Goal: Check status: Check status

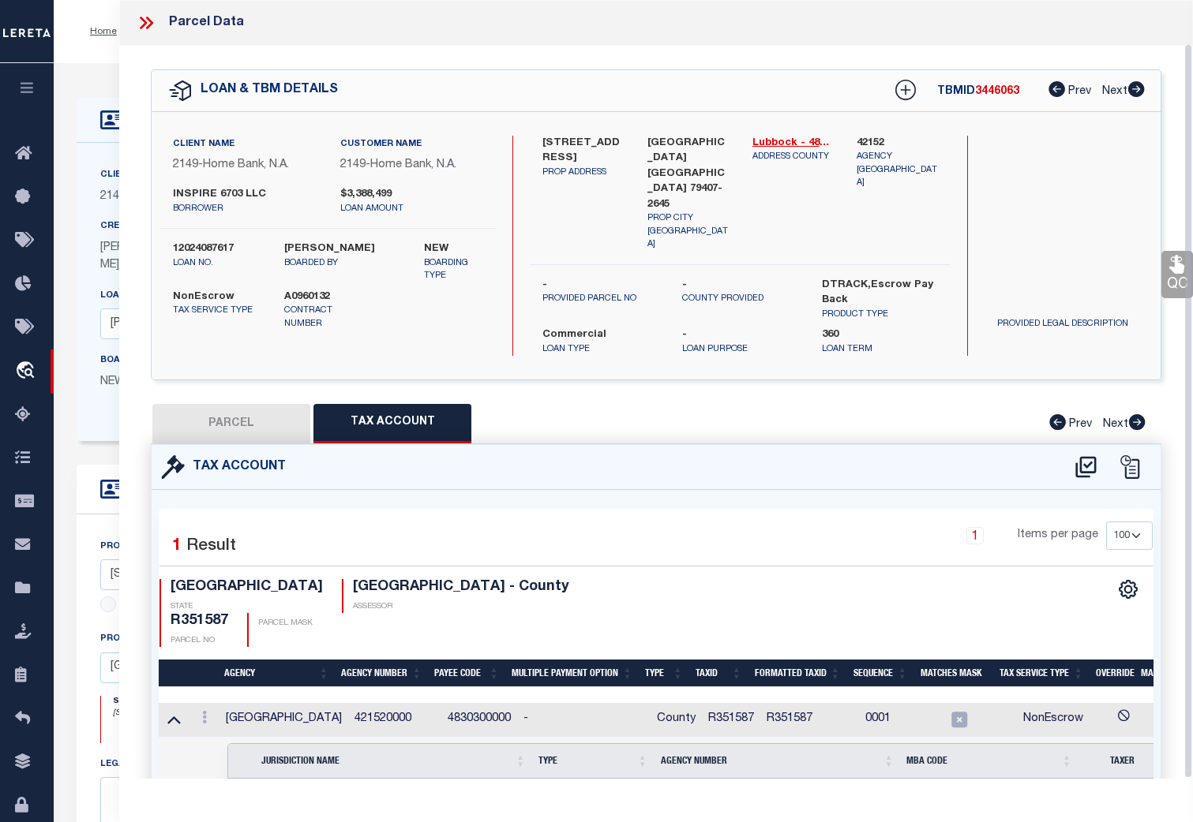
select select "200"
select select "100"
select select "48589"
select select "20"
select select "NonEscrow"
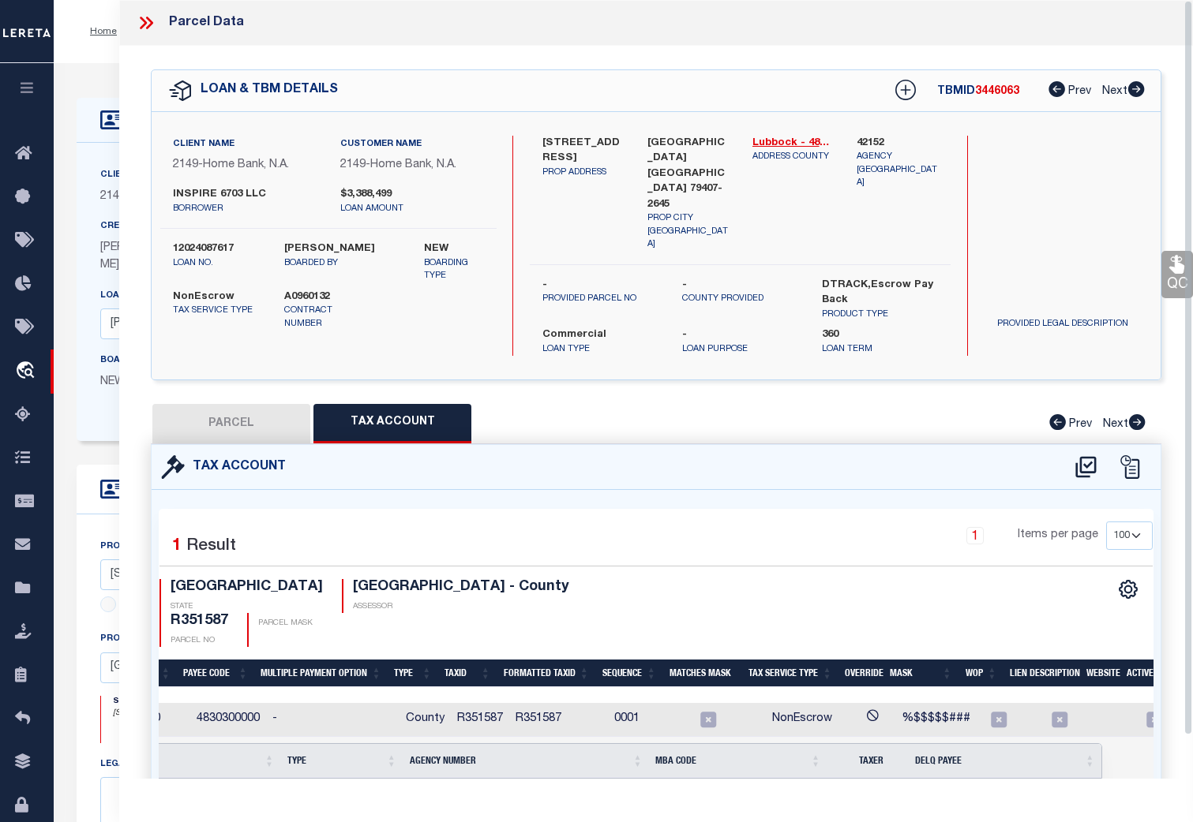
click at [145, 20] on icon at bounding box center [146, 23] width 21 height 21
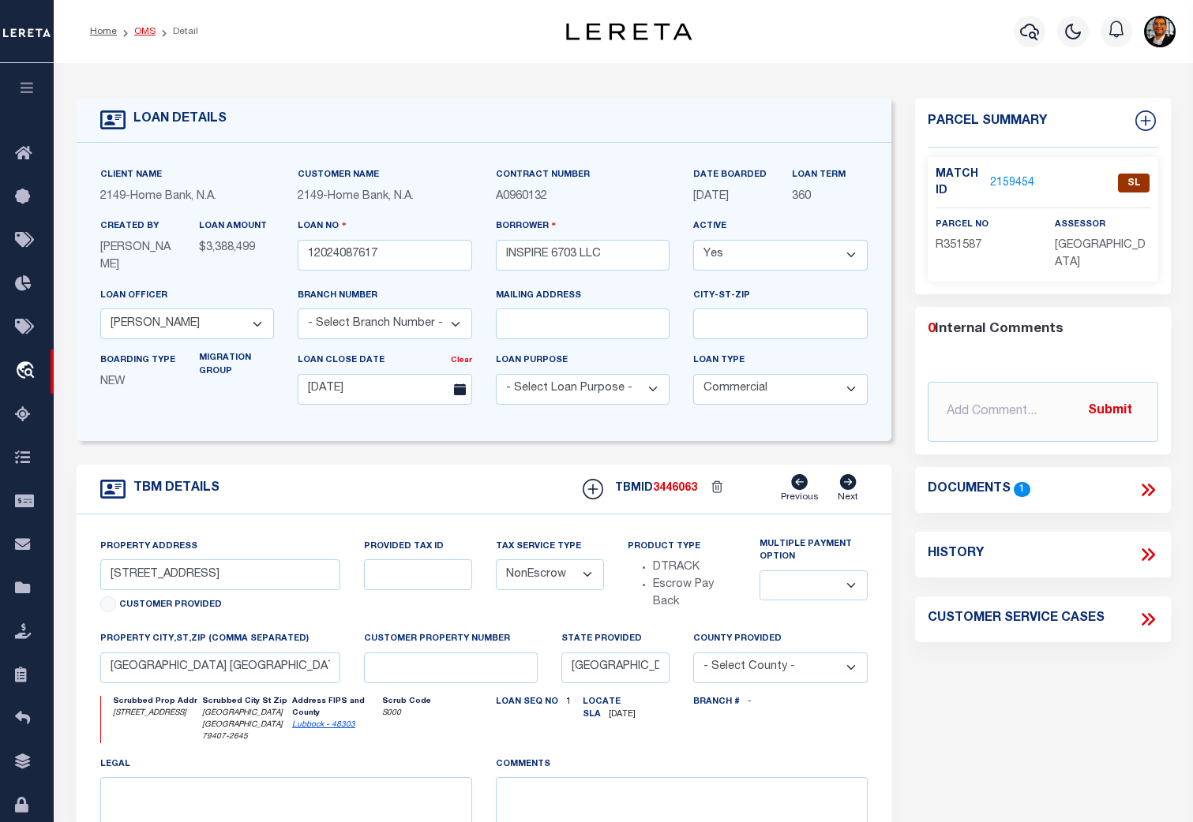
click at [148, 31] on link "OMS" at bounding box center [144, 31] width 21 height 9
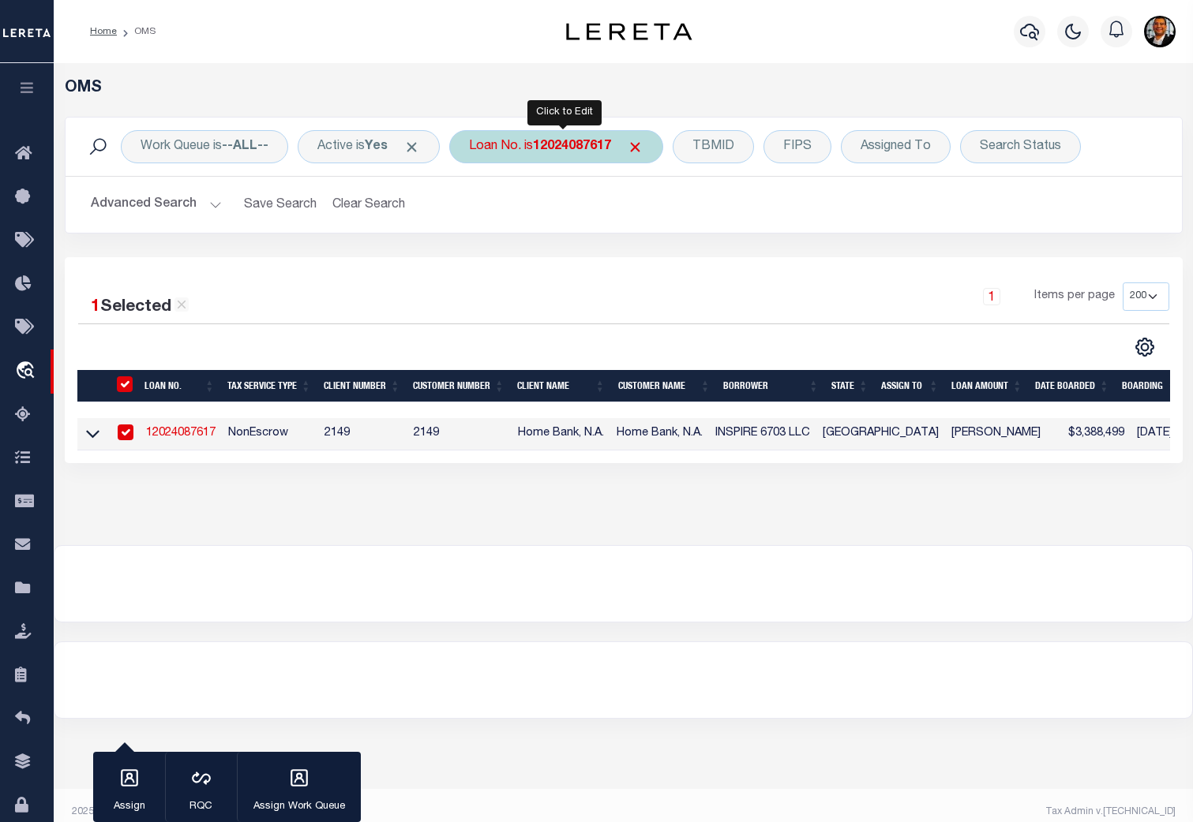
click at [573, 150] on b "12024087617" at bounding box center [572, 146] width 78 height 13
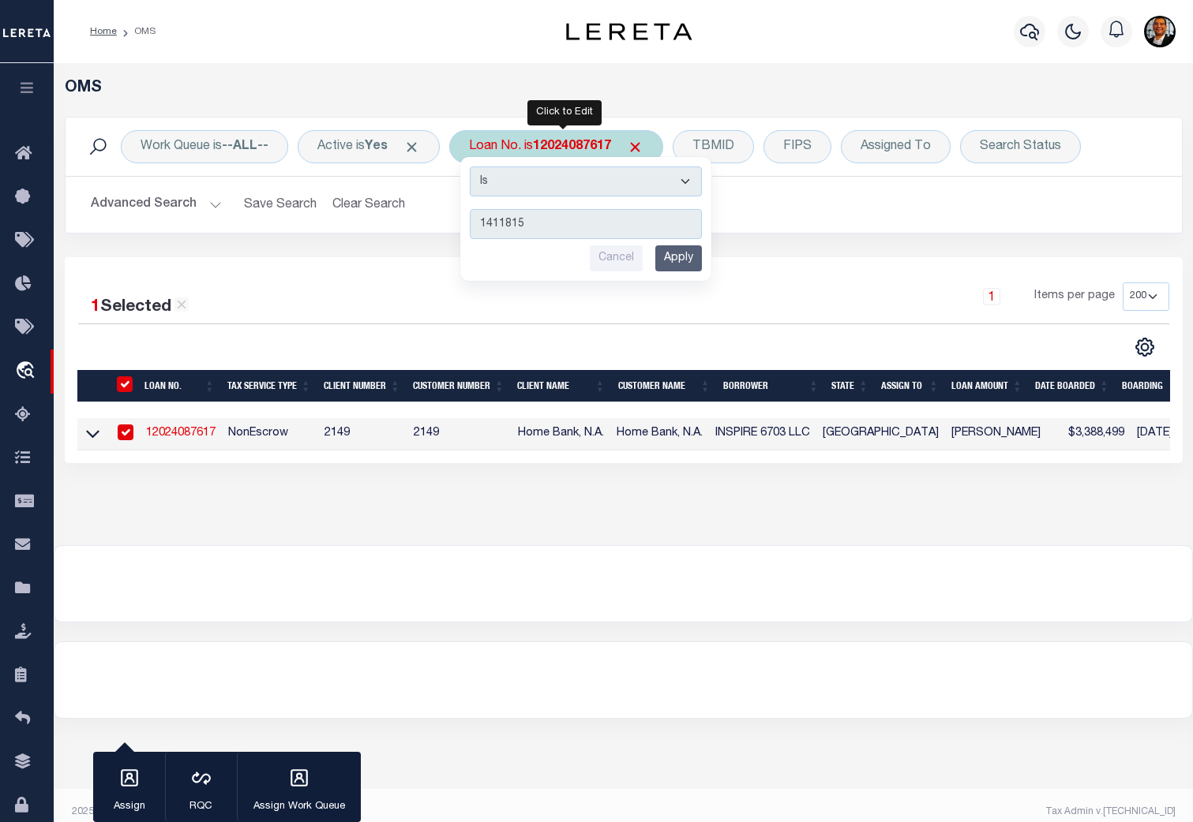
type input "1411815"
click at [697, 253] on input "Apply" at bounding box center [678, 258] width 47 height 26
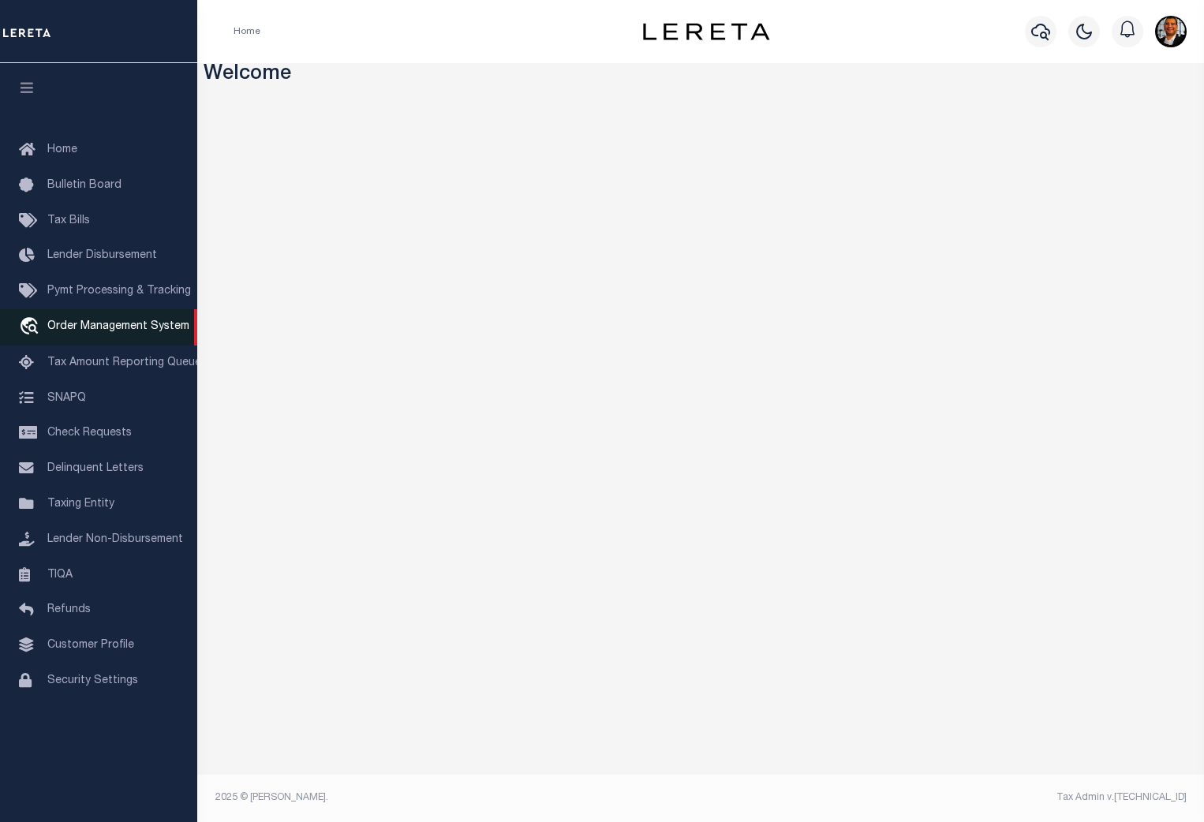
click at [118, 332] on span "Order Management System" at bounding box center [118, 326] width 142 height 11
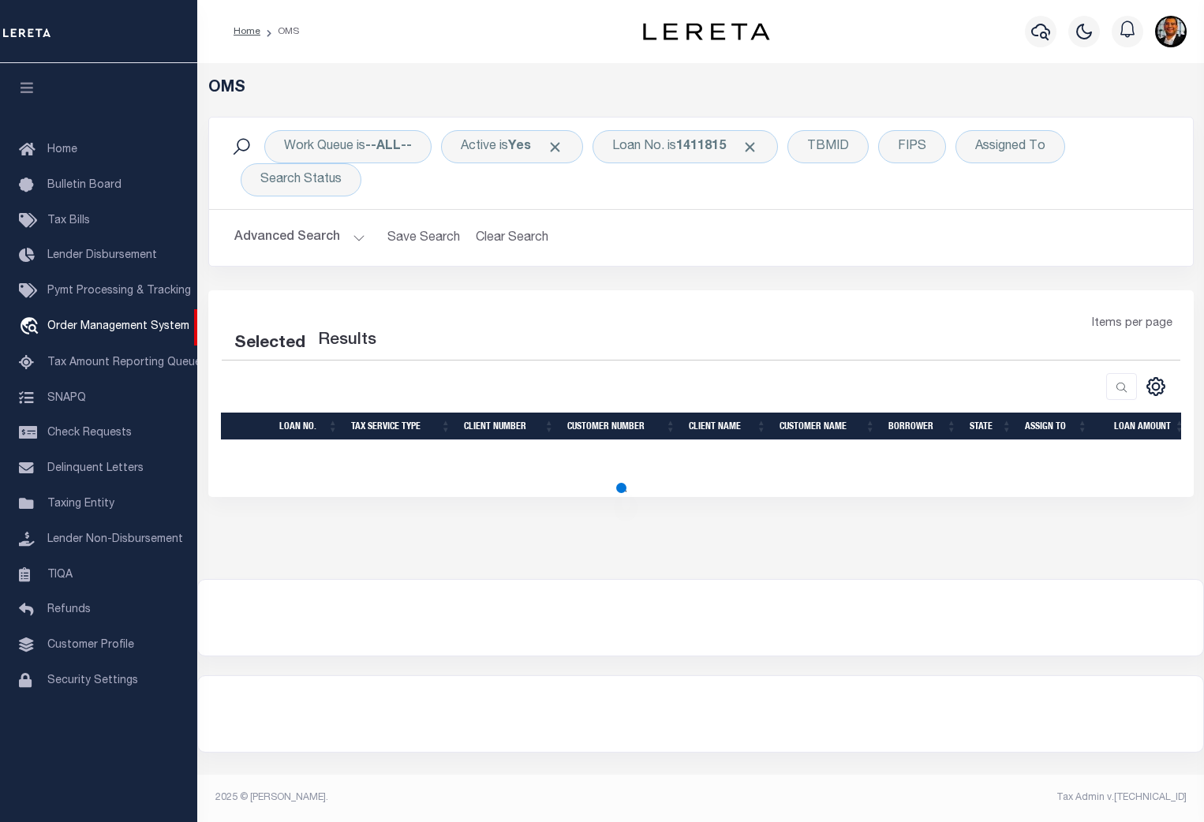
select select "200"
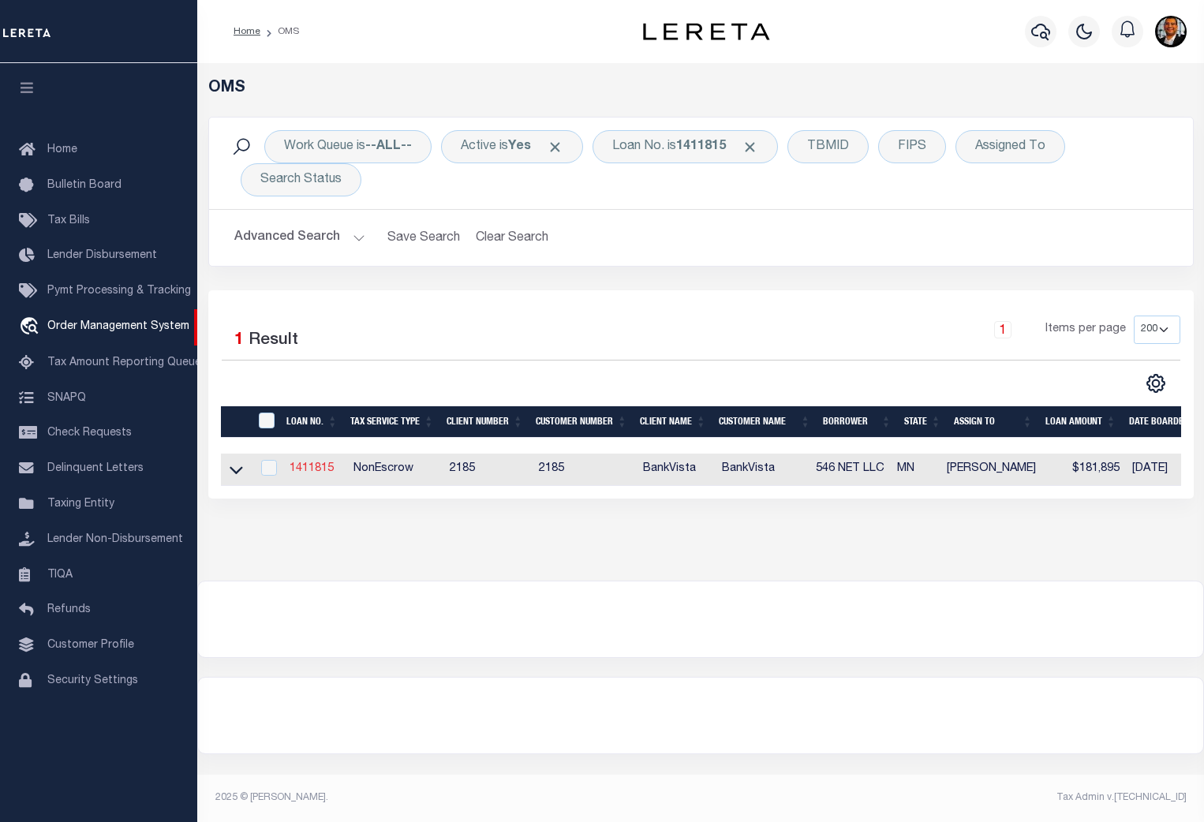
click at [322, 469] on link "1411815" at bounding box center [312, 468] width 44 height 11
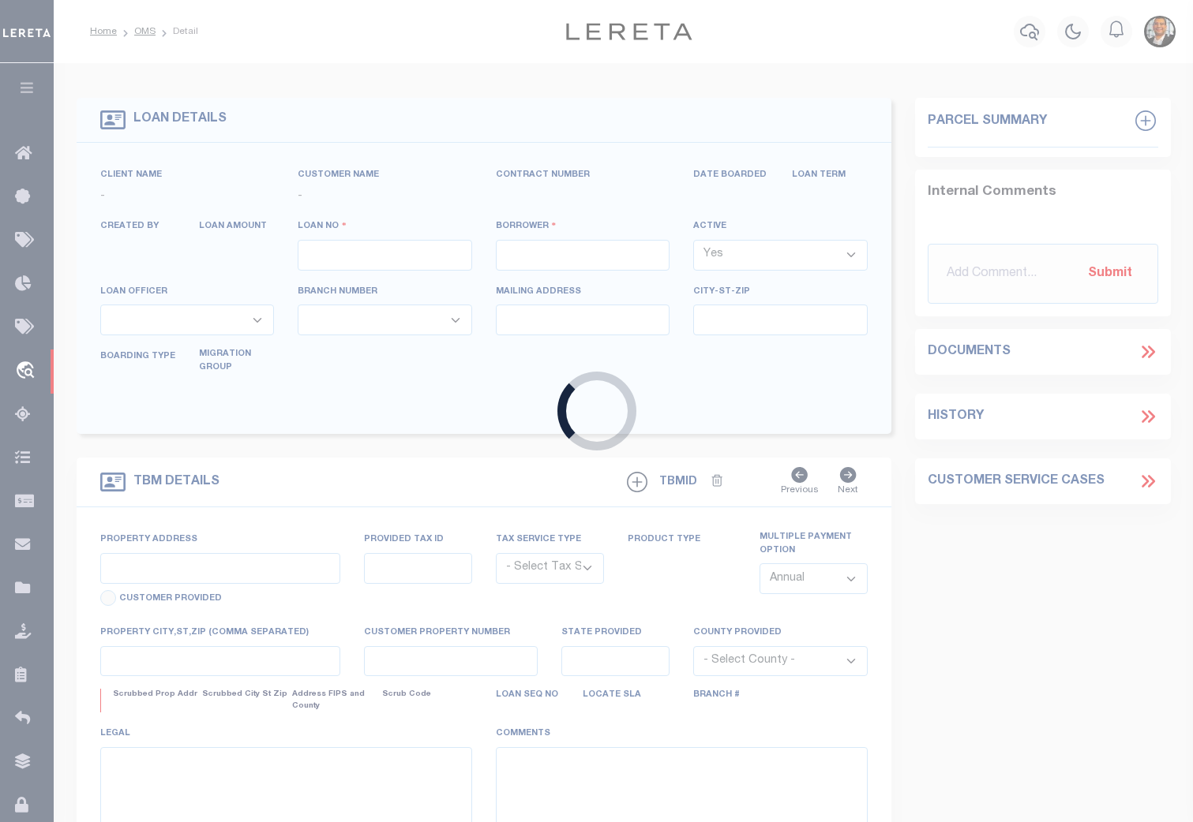
type input "1411815"
type input "546 NET LLC"
select select
type input "138 N MORNINGSIDE DR"
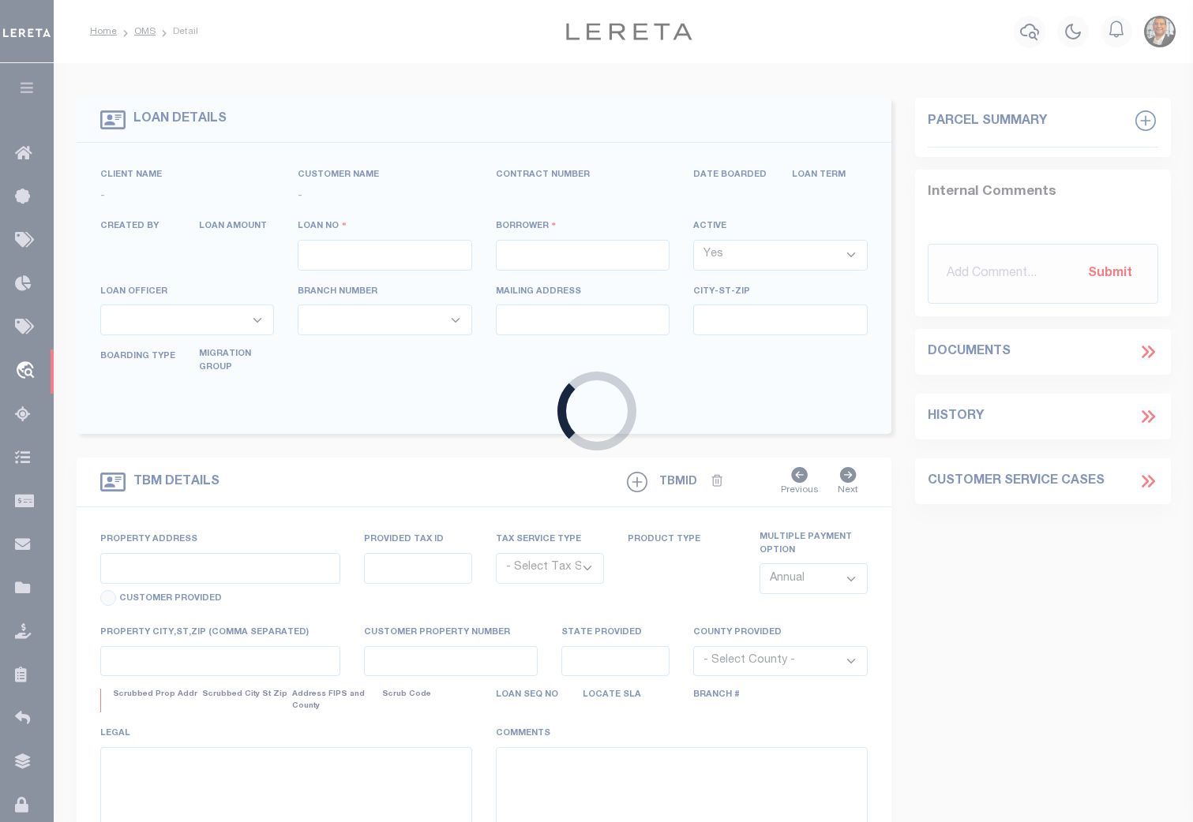
type input "LE SUEUR, MN 56058"
select select "NonEscrow"
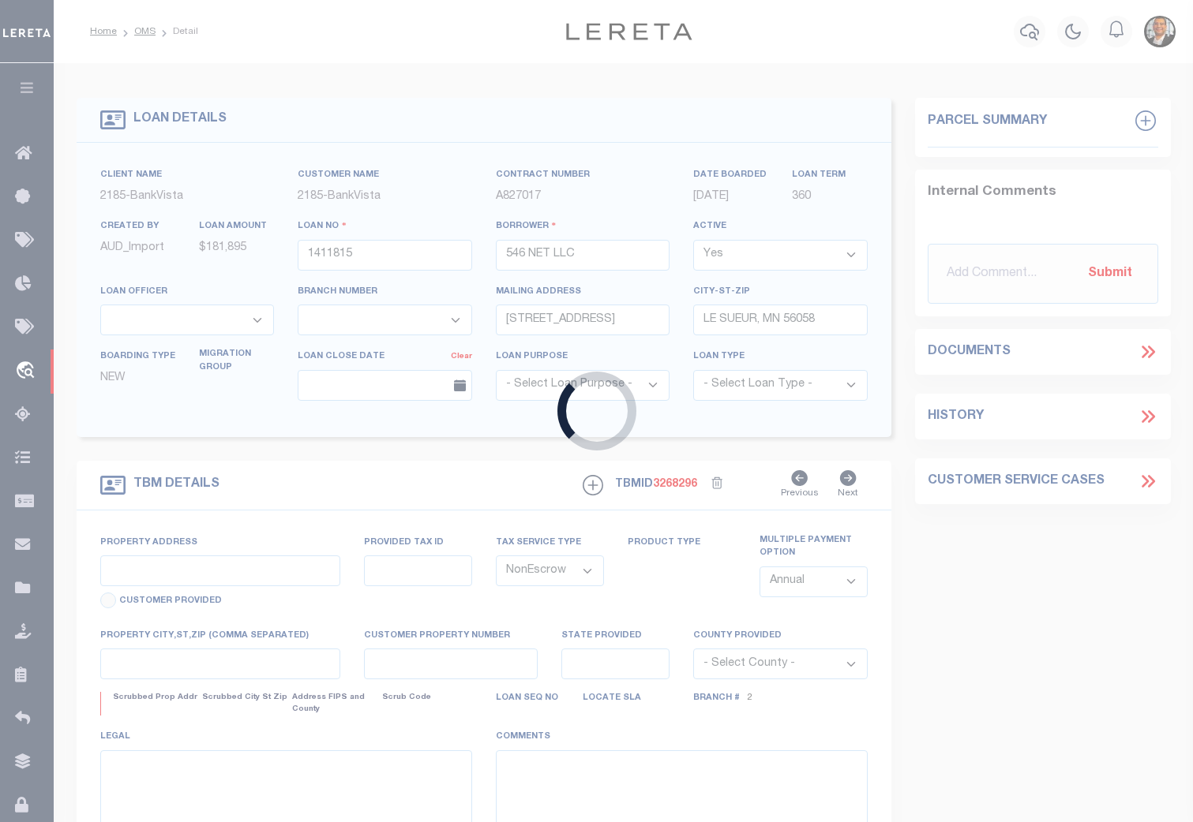
select select "12348"
select select "4781"
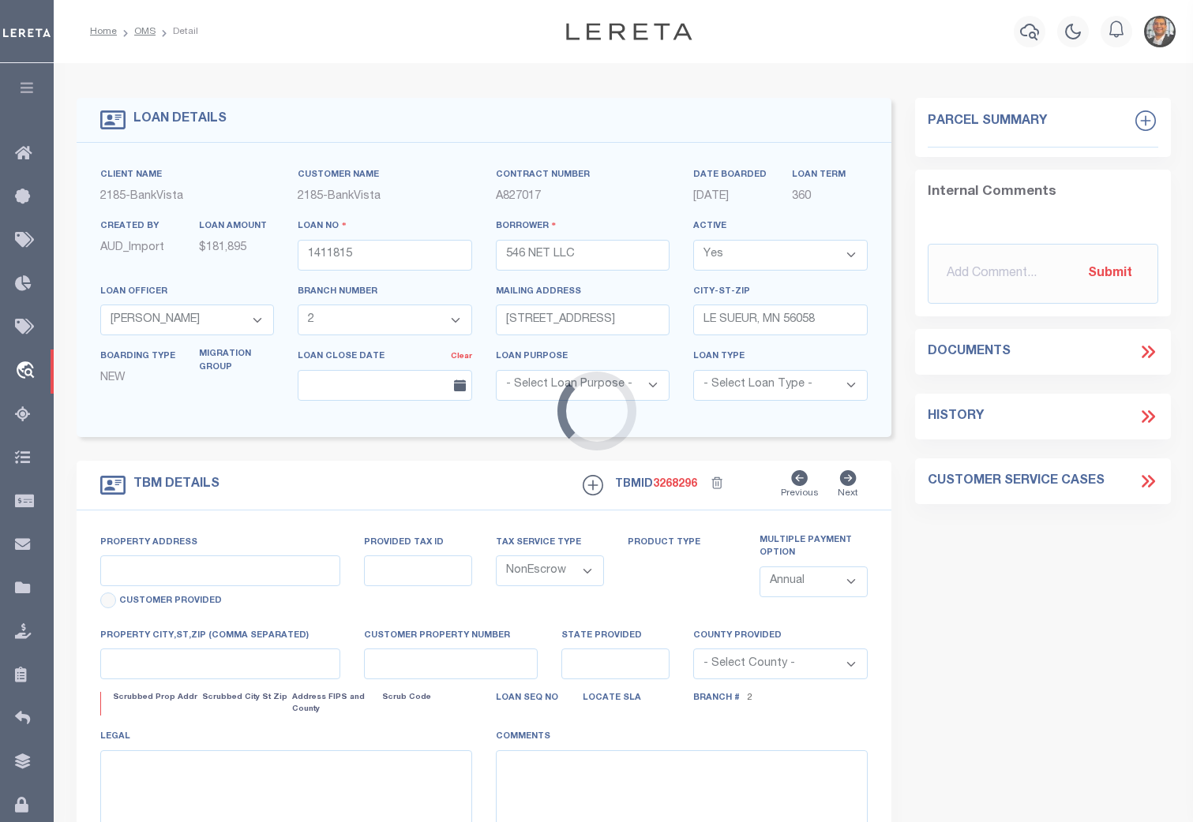
type input "[STREET_ADDRESS]"
type input "16.410.1025"
select select
type input "ELYSIAN MN 56028"
type input "4933"
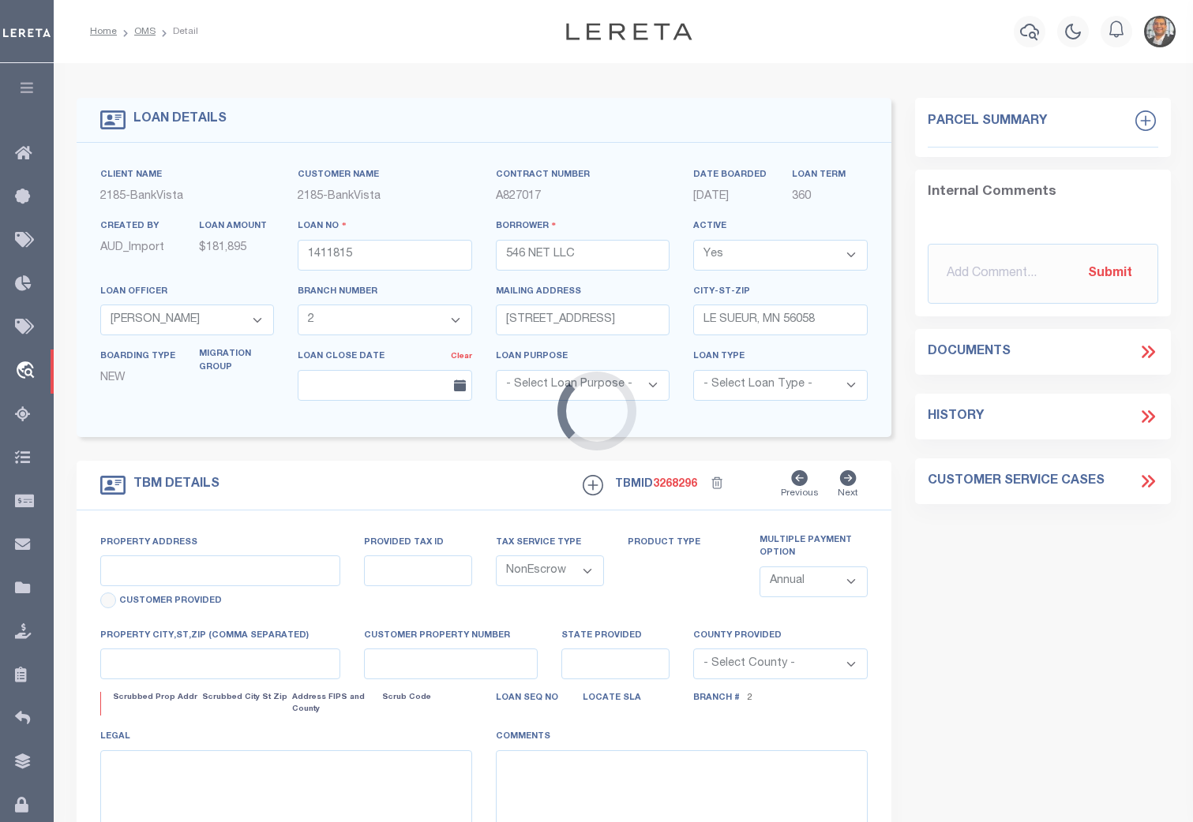
type input "MN"
select select
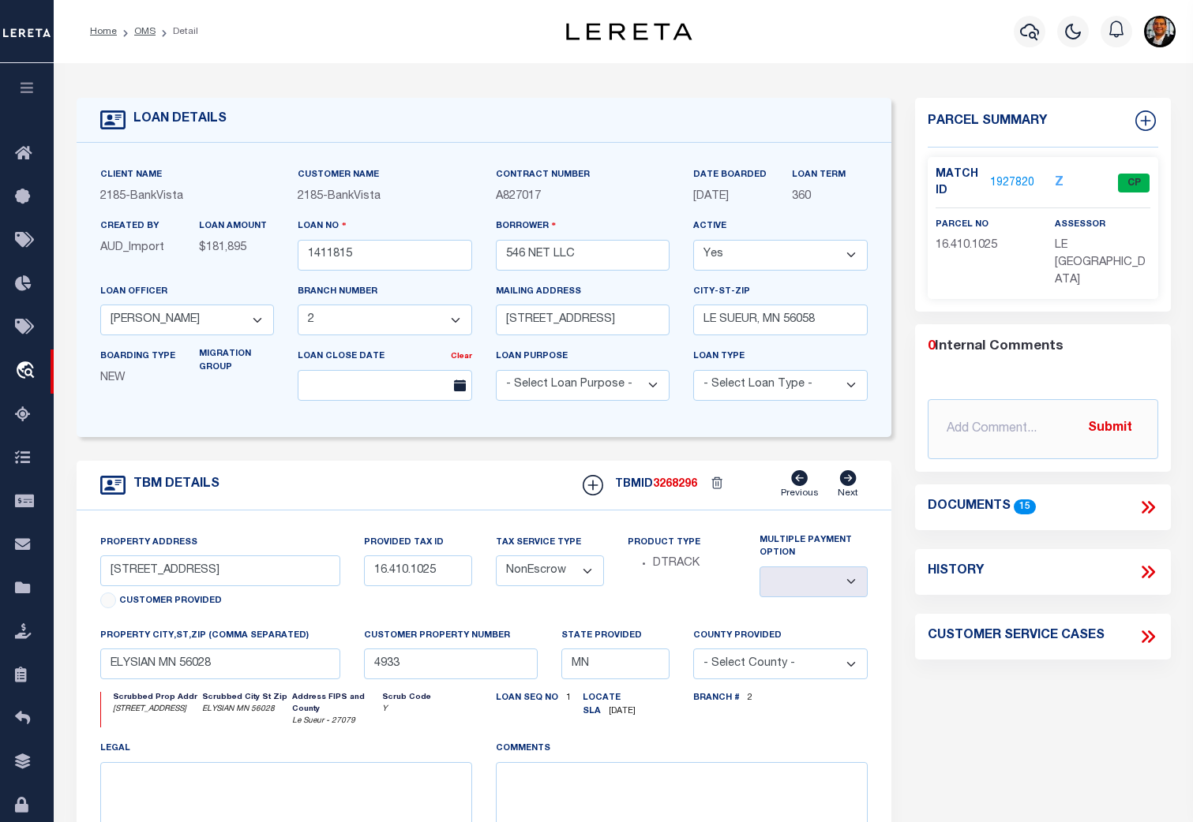
click at [1145, 562] on icon at bounding box center [1147, 572] width 21 height 21
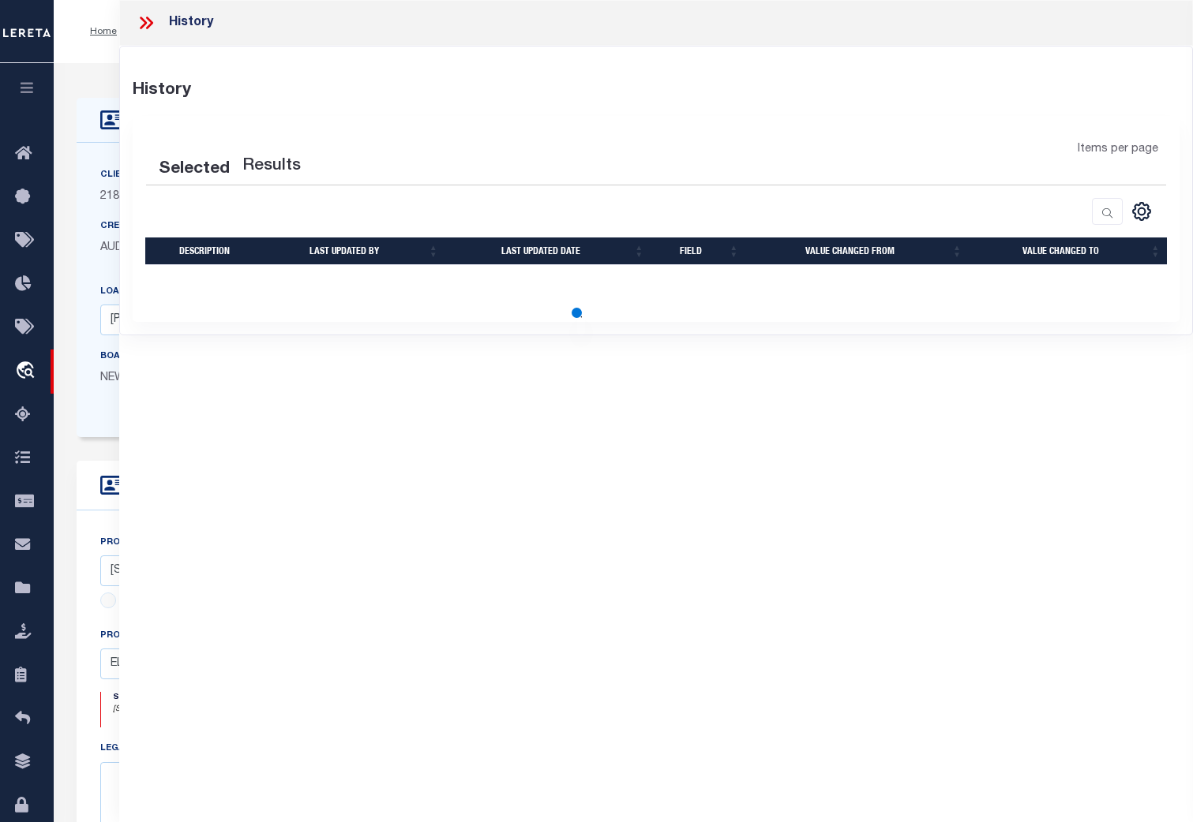
select select "100"
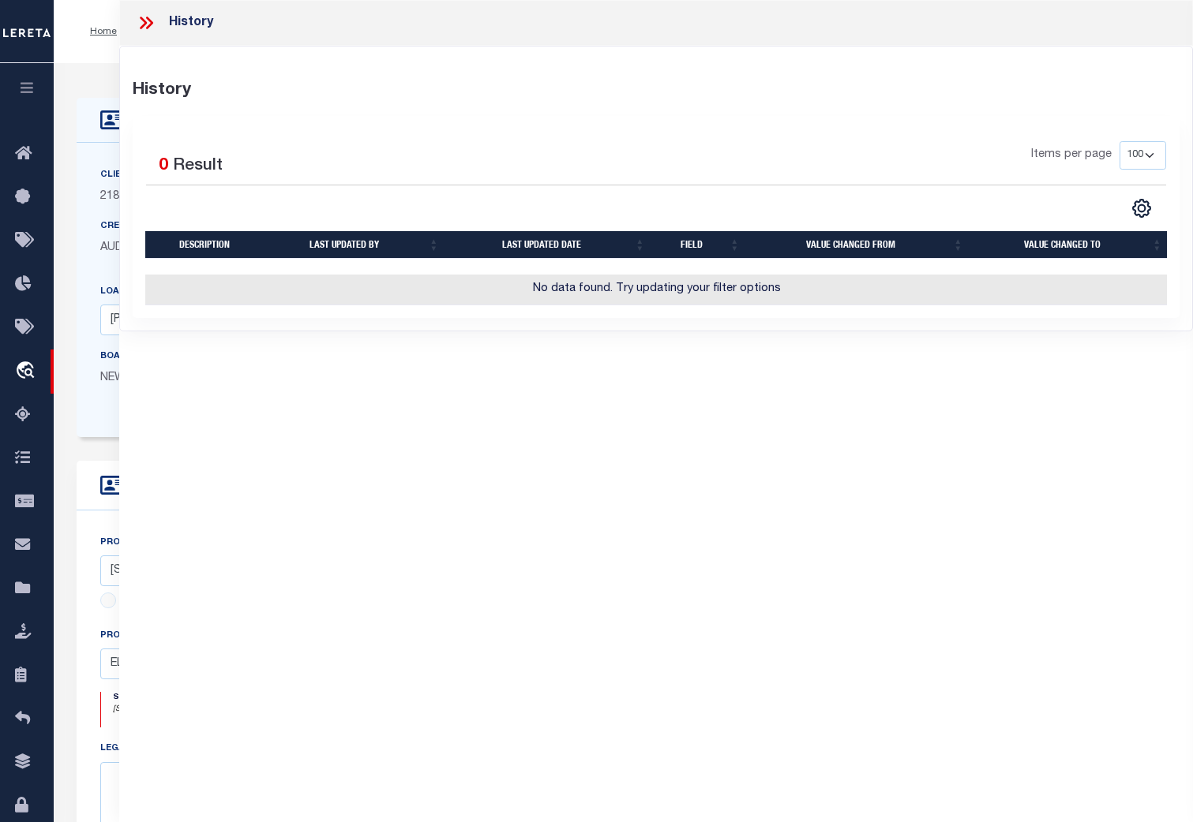
click at [155, 32] on icon at bounding box center [146, 23] width 21 height 21
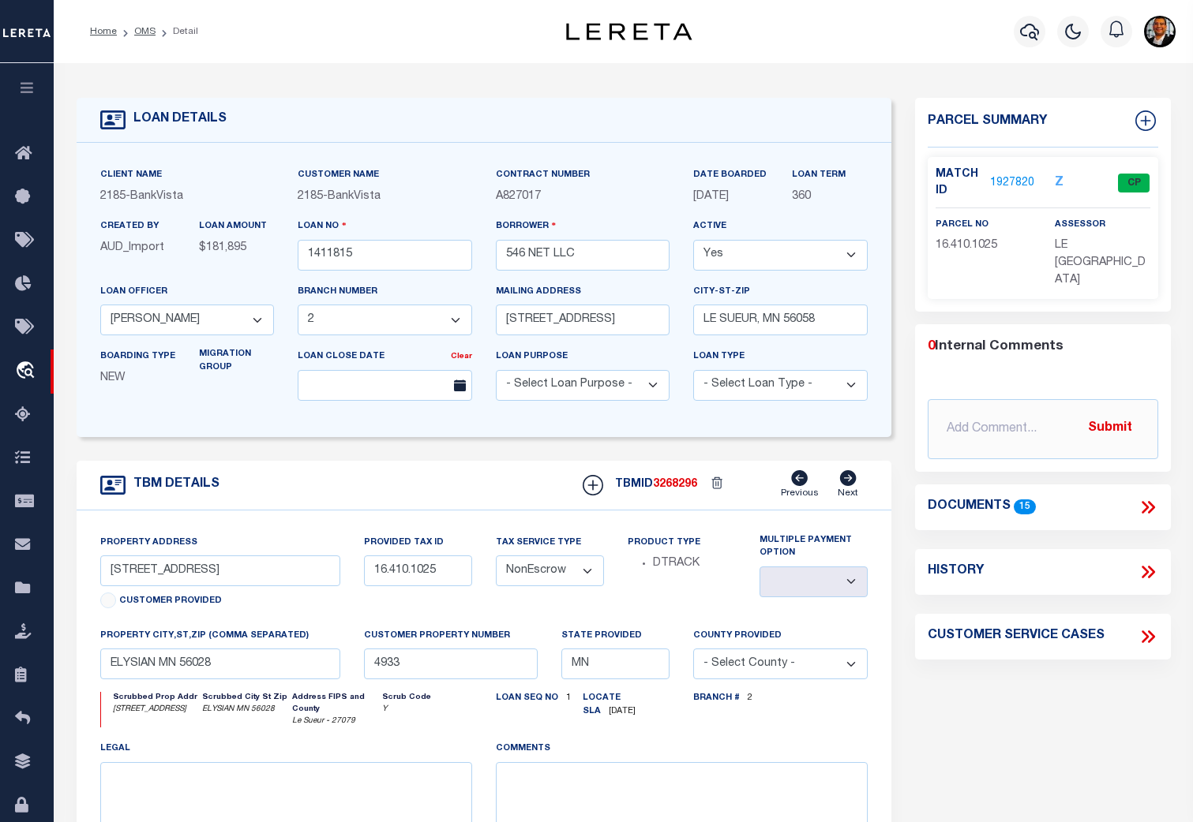
click at [1010, 178] on link "1927820" at bounding box center [1012, 183] width 44 height 17
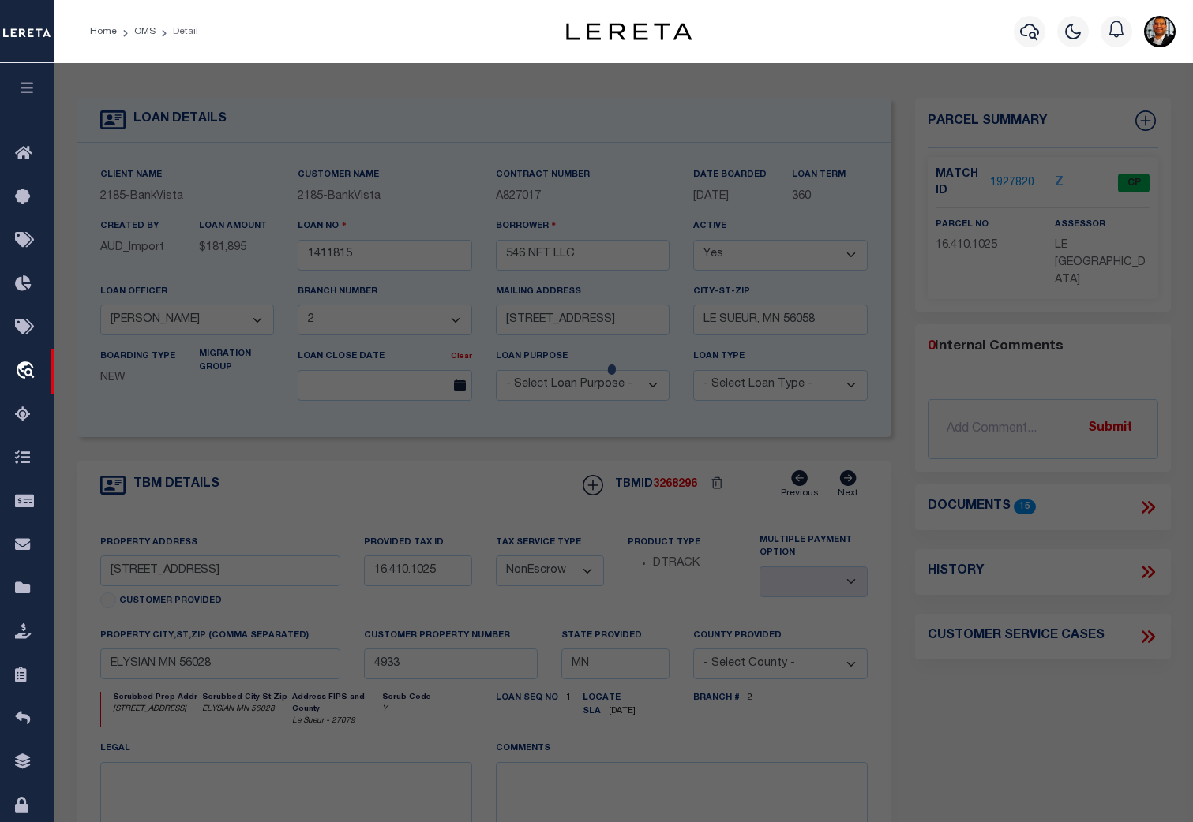
checkbox input "false"
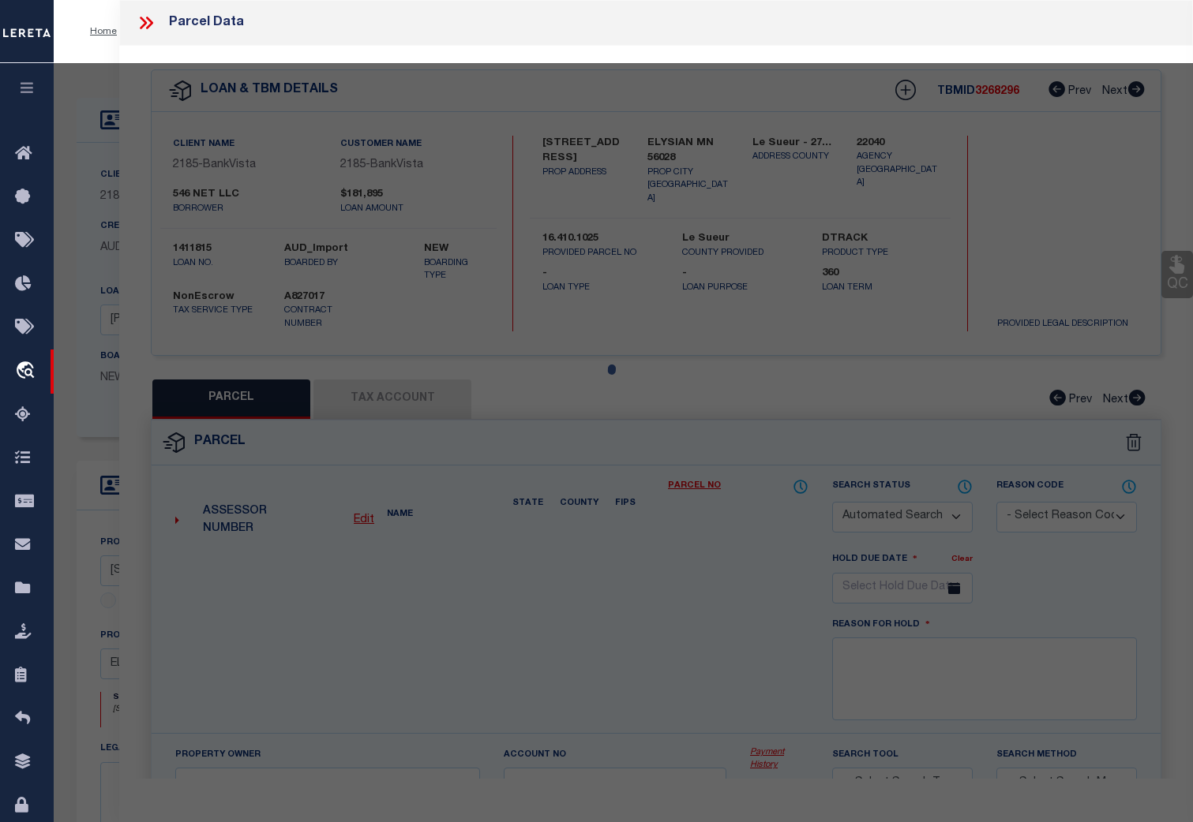
select select "CP"
type input "546 Net LLC"
select select
type input "205 5TH ST SW"
checkbox input "false"
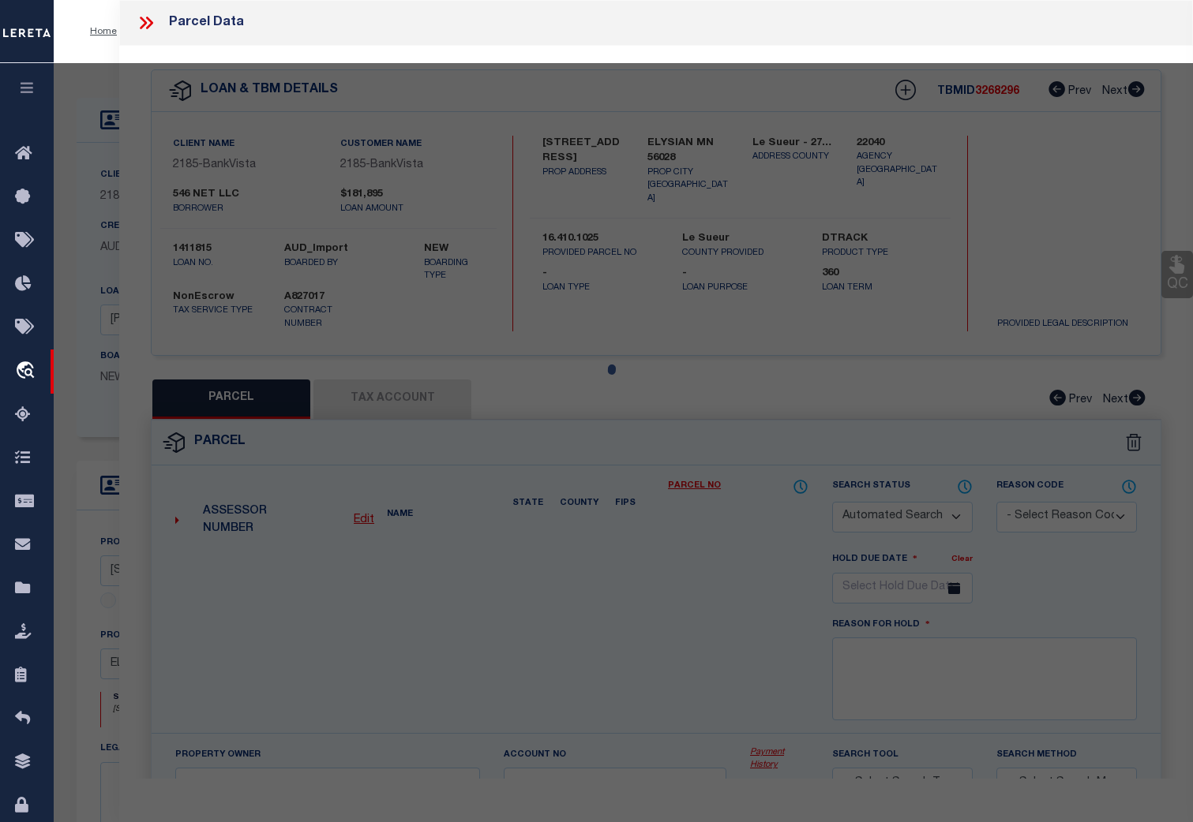
type input "ELYSIAN MN 56028"
type textarea "CITY OF ELYSIAN 1.19 AC THAT PART OF BLK 23&OF VACATED ALLEY BEG AT SE COR OF B…"
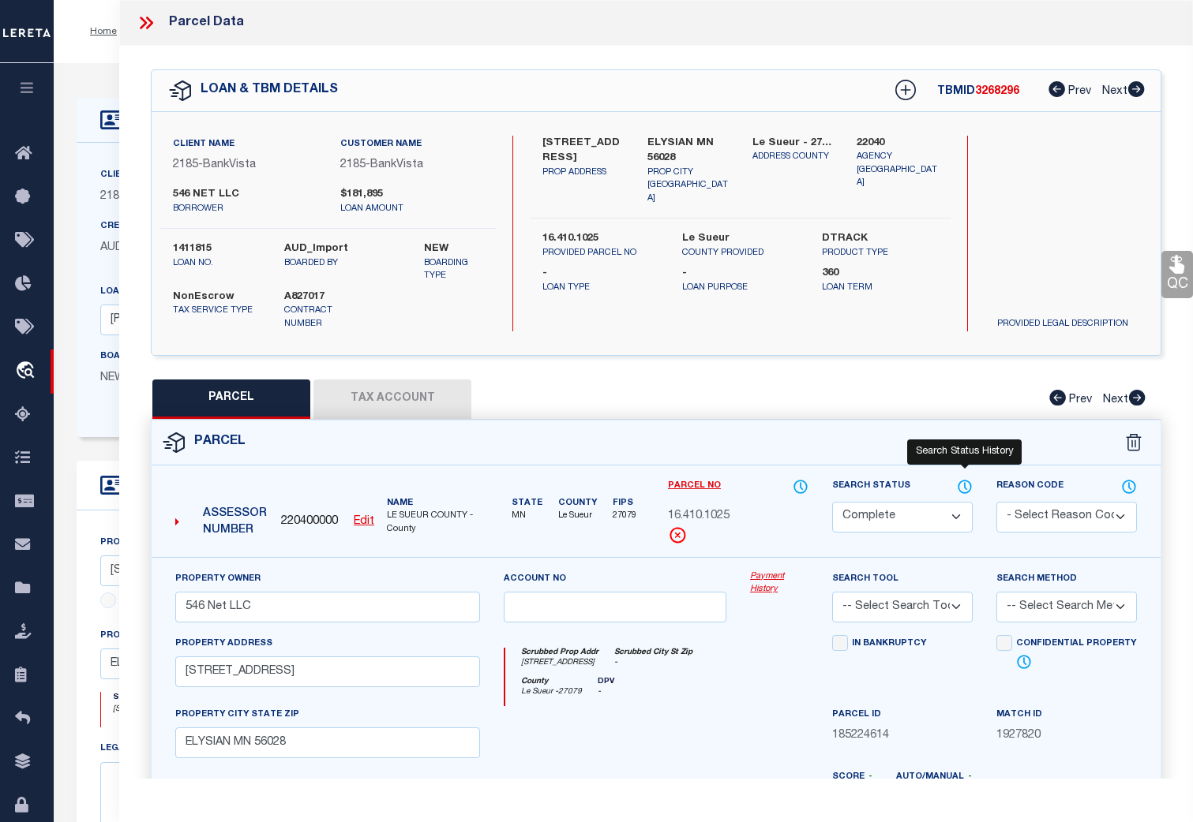
click at [964, 485] on icon at bounding box center [965, 486] width 16 height 17
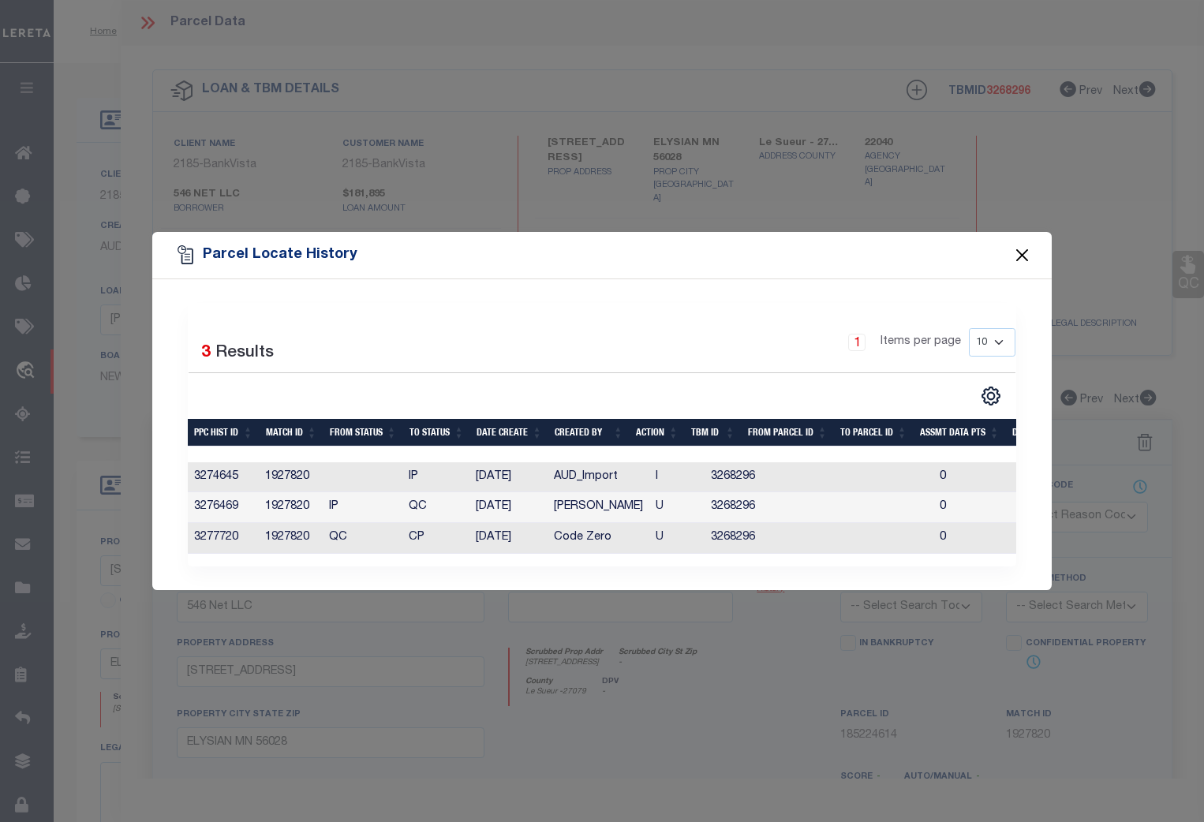
click at [1021, 247] on button "Close" at bounding box center [1023, 255] width 21 height 21
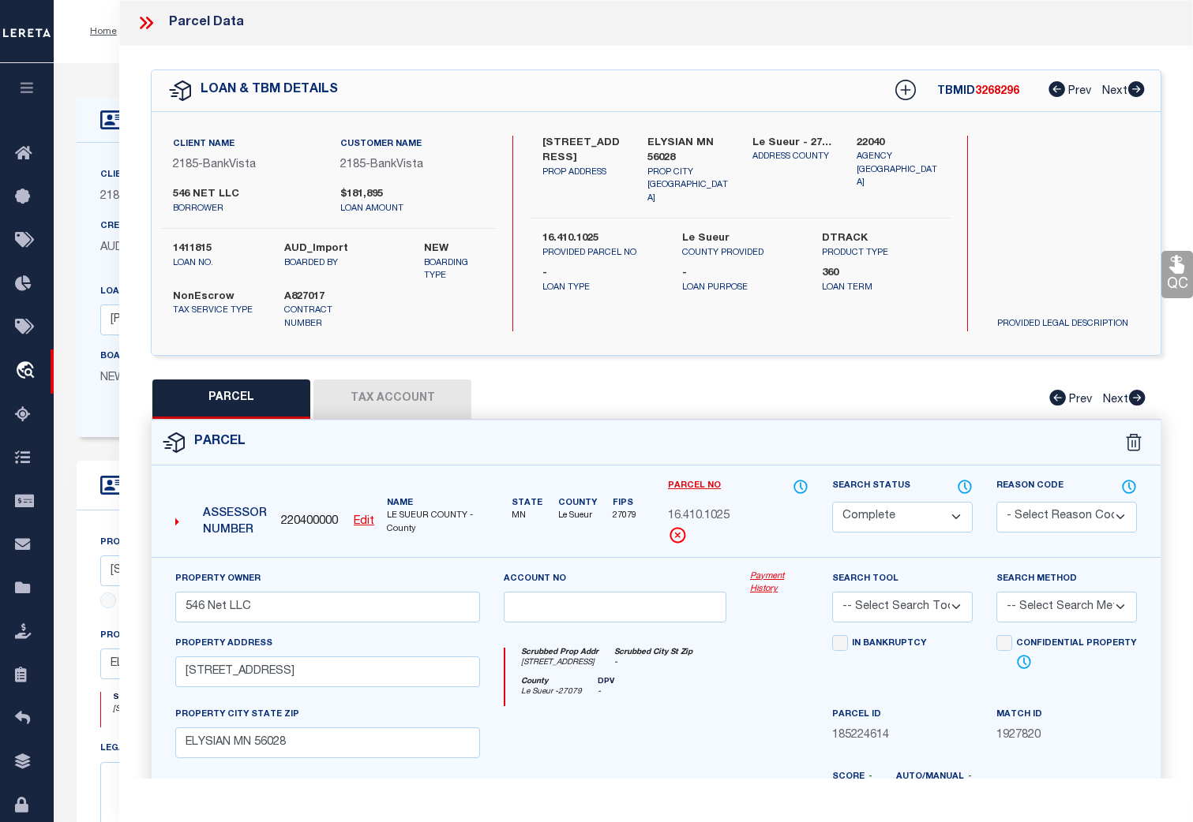
click at [396, 399] on button "Tax Account" at bounding box center [392, 399] width 158 height 39
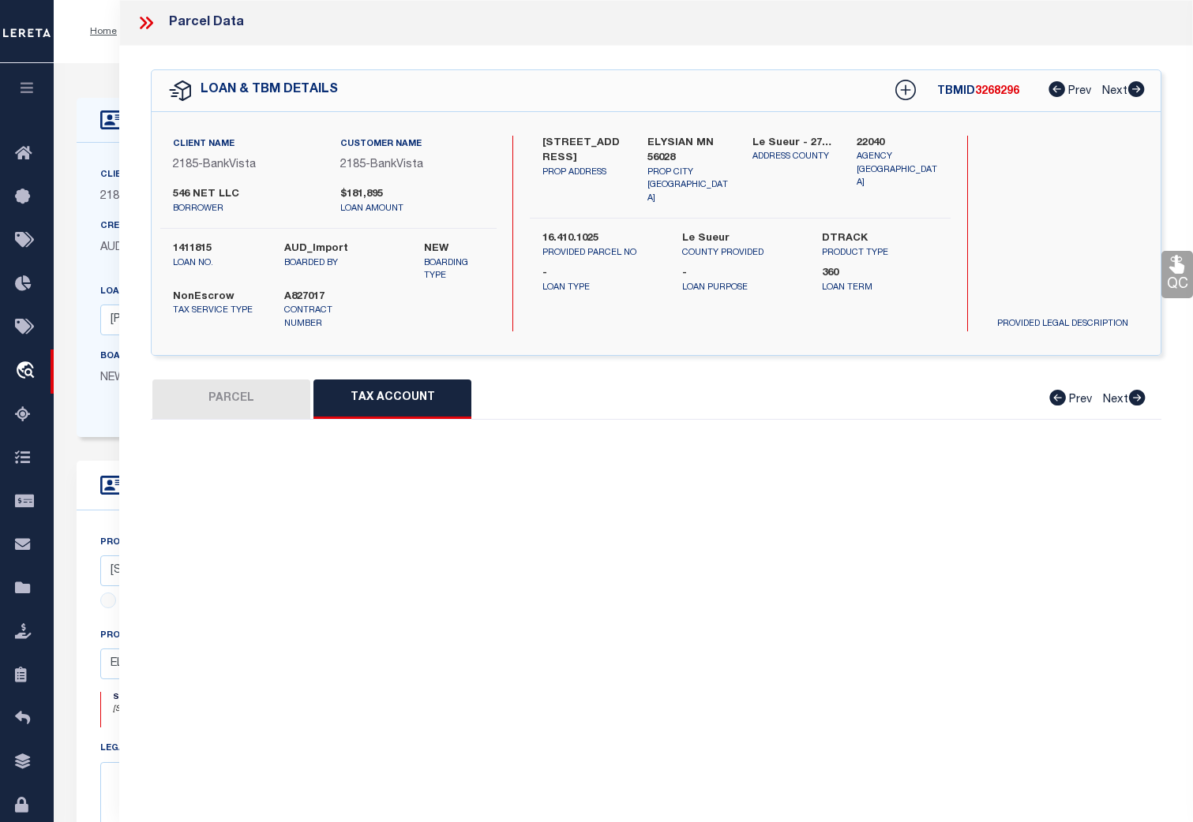
select select "100"
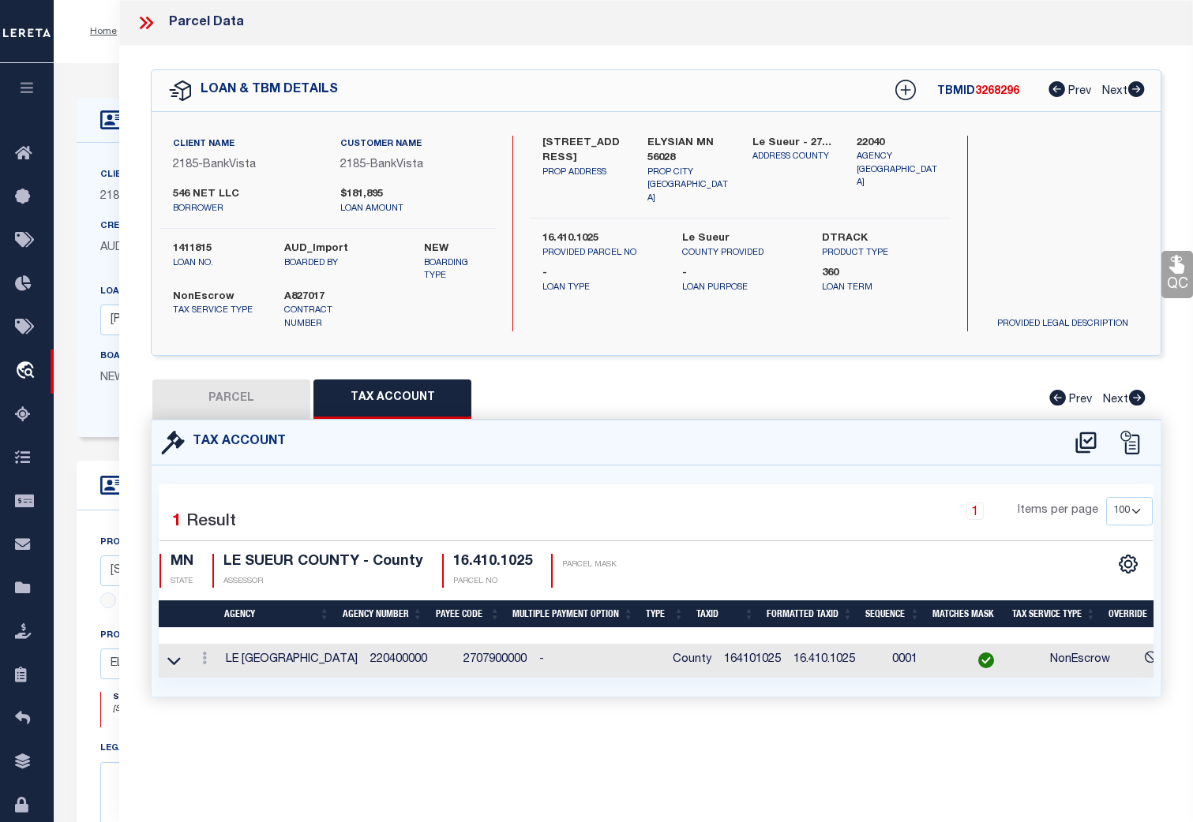
click at [148, 13] on icon at bounding box center [146, 23] width 21 height 21
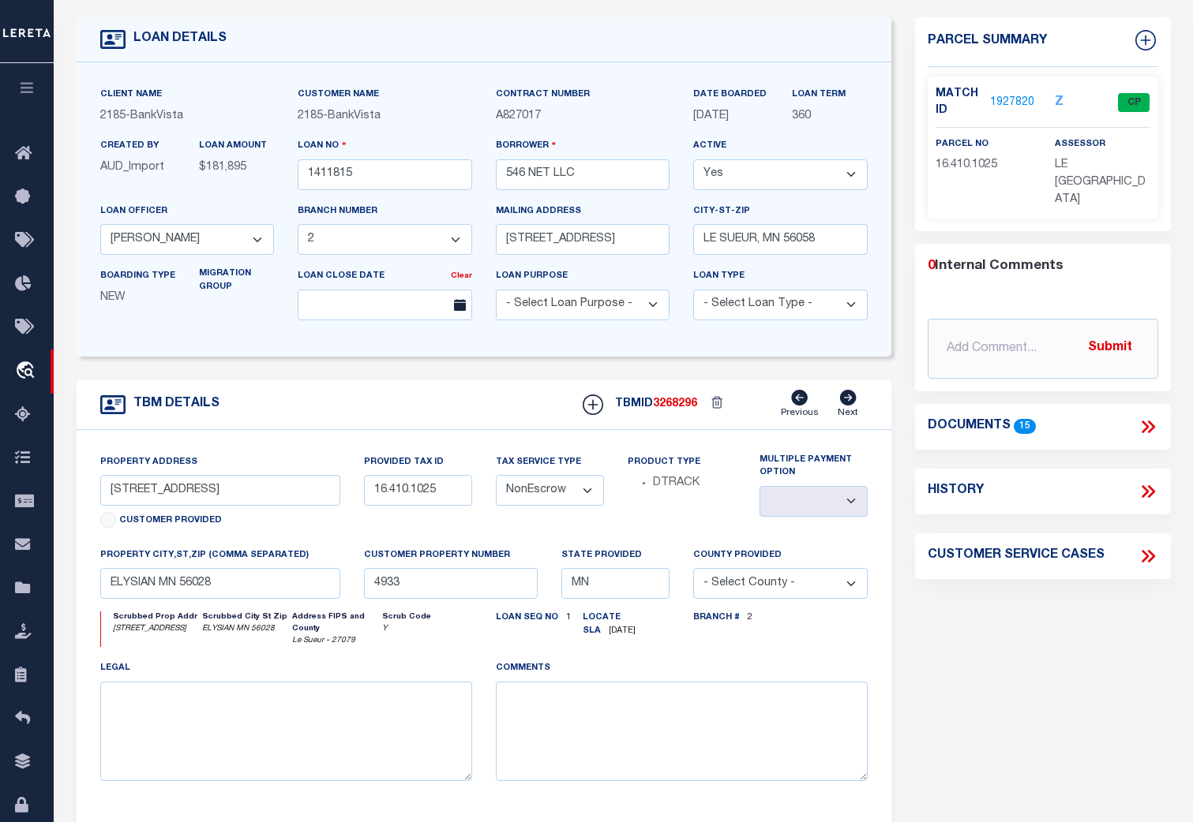
scroll to position [80, 0]
click at [1006, 98] on link "1927820" at bounding box center [1012, 104] width 44 height 17
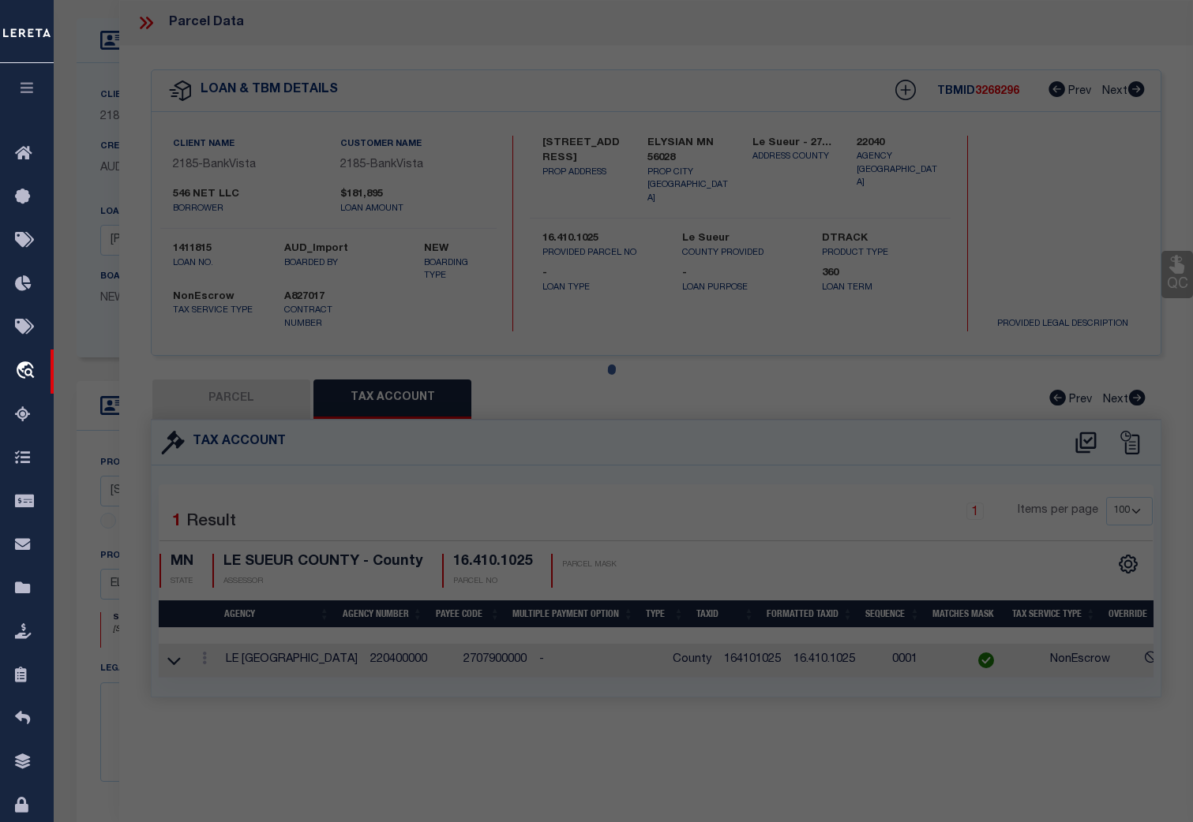
select select "AS"
checkbox input "false"
select select "CP"
type input "546 Net LLC"
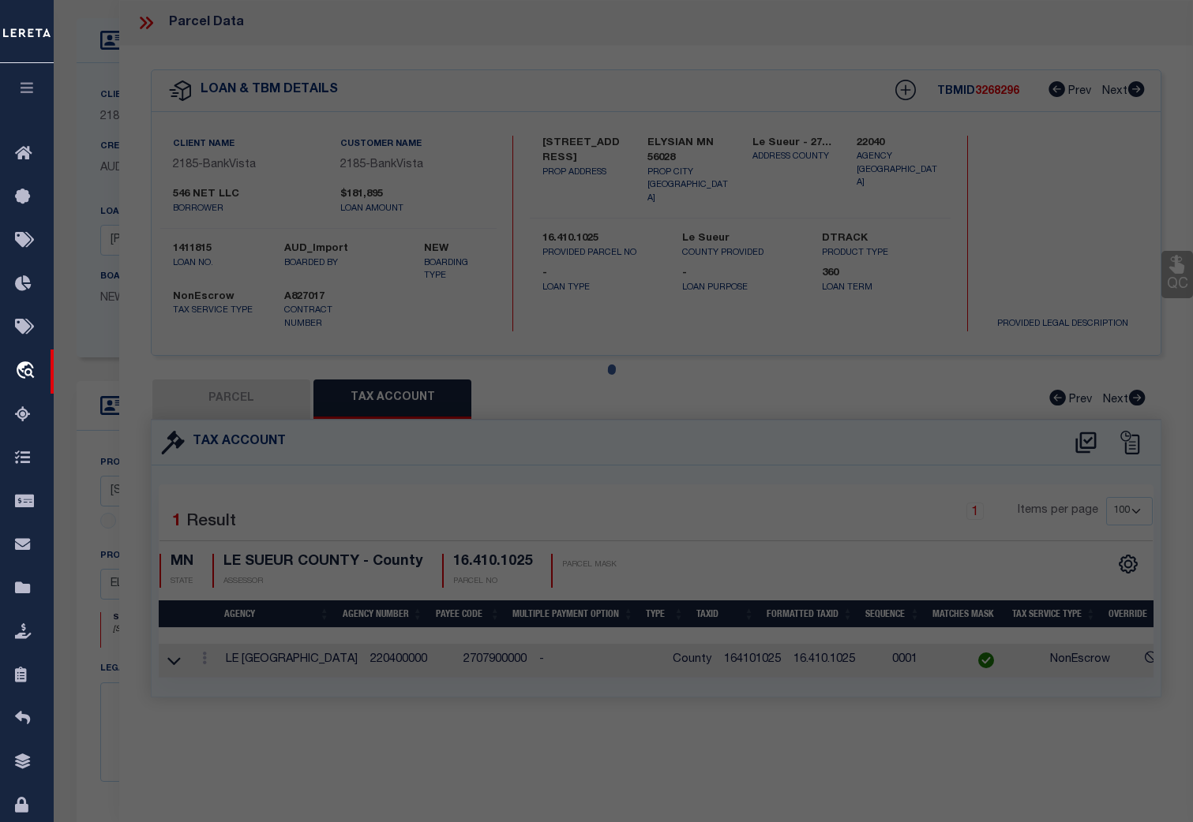
select select
type input "205 5TH ST SW"
checkbox input "false"
type input "ELYSIAN MN 56028"
type textarea "CITY OF ELYSIAN 1.19 AC THAT PART OF BLK 23&OF VACATED ALLEY BEG AT SE COR OF B…"
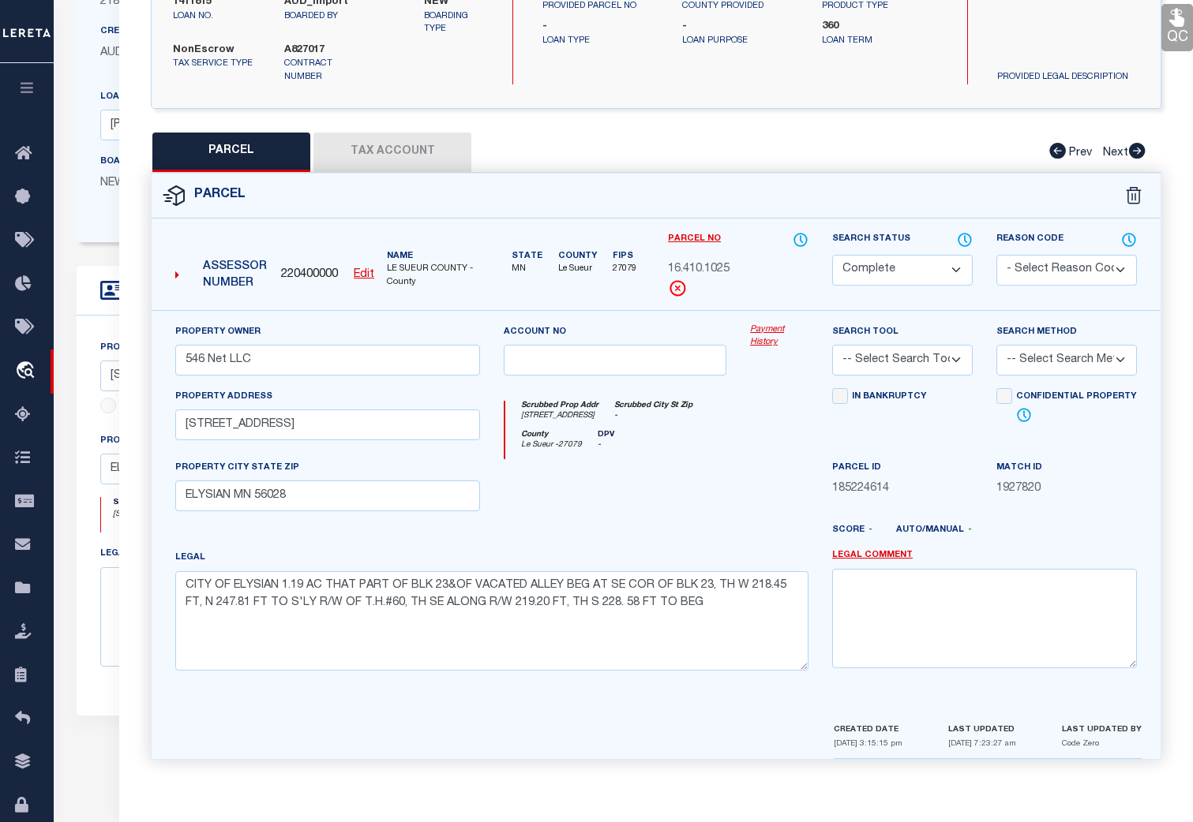
scroll to position [196, 0]
click at [406, 150] on button "Tax Account" at bounding box center [392, 152] width 158 height 39
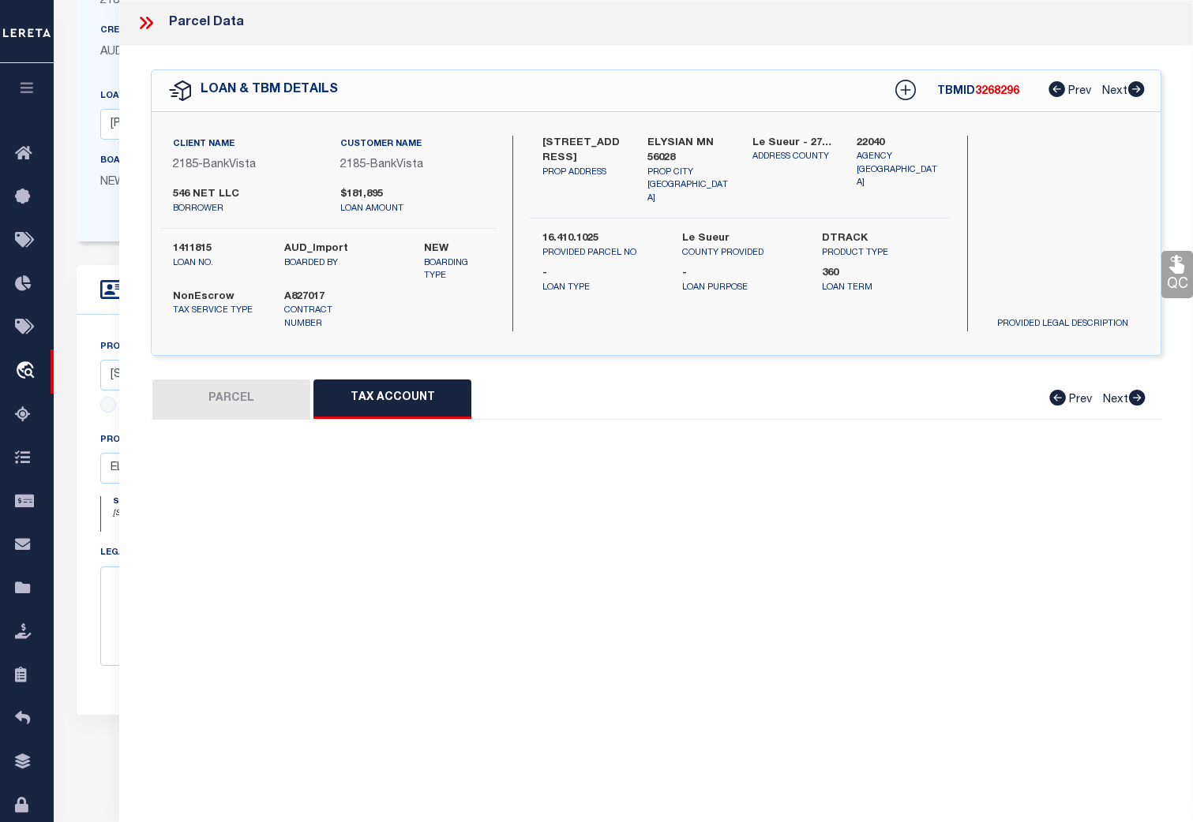
scroll to position [0, 0]
select select "100"
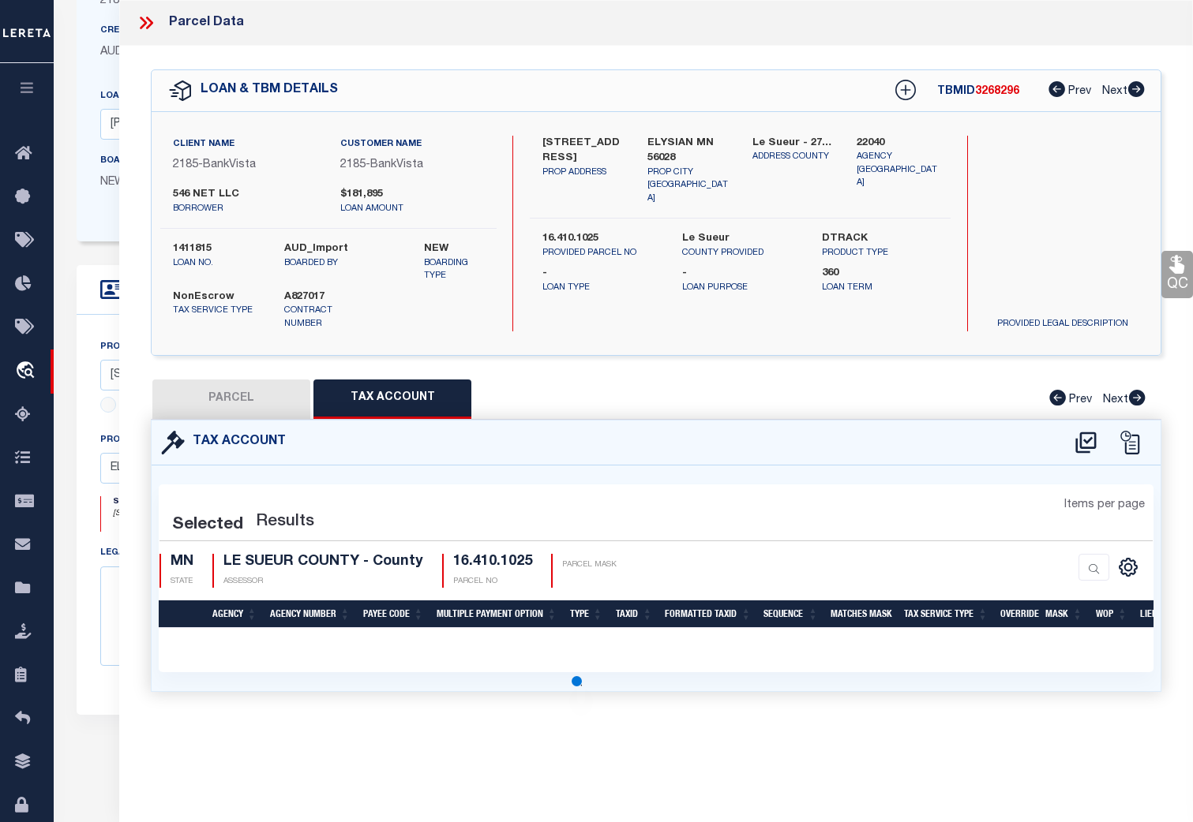
select select "100"
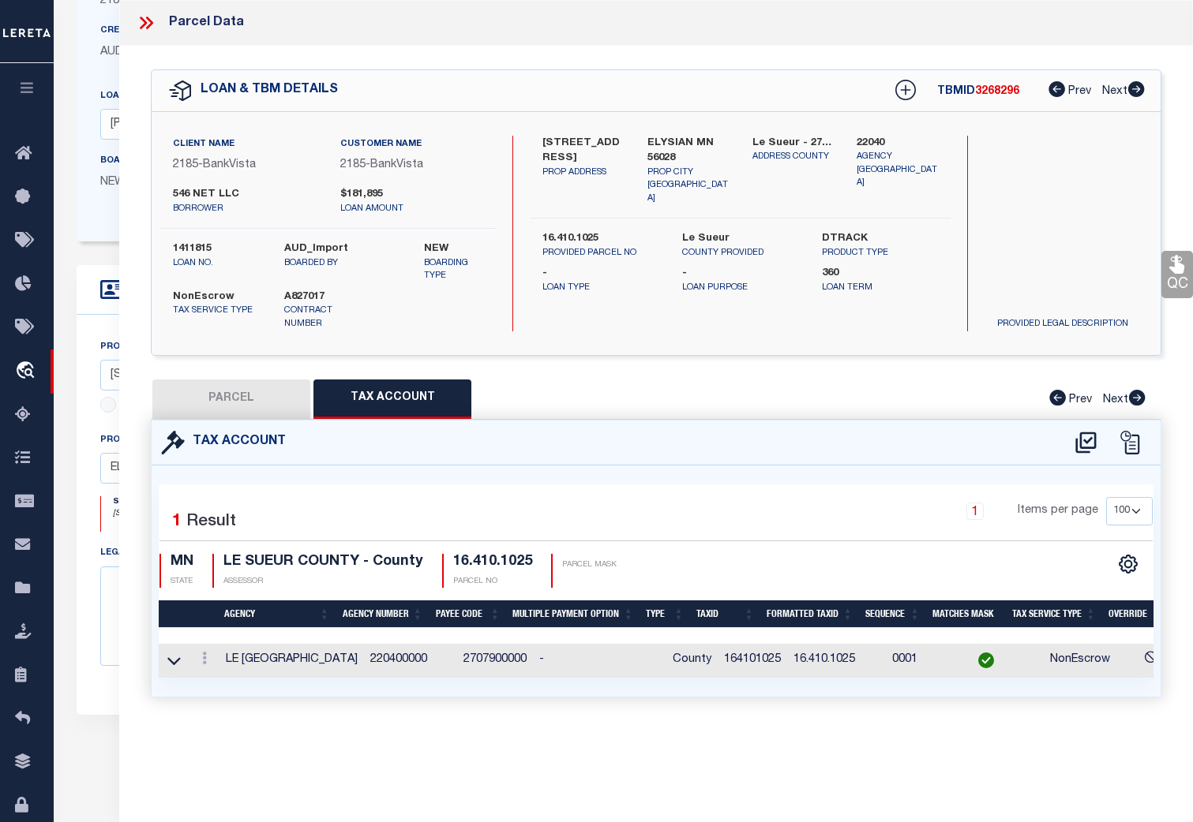
drag, startPoint x: 259, startPoint y: 394, endPoint x: 268, endPoint y: 398, distance: 10.3
click at [258, 394] on button "PARCEL" at bounding box center [231, 399] width 158 height 39
select select "AS"
checkbox input "false"
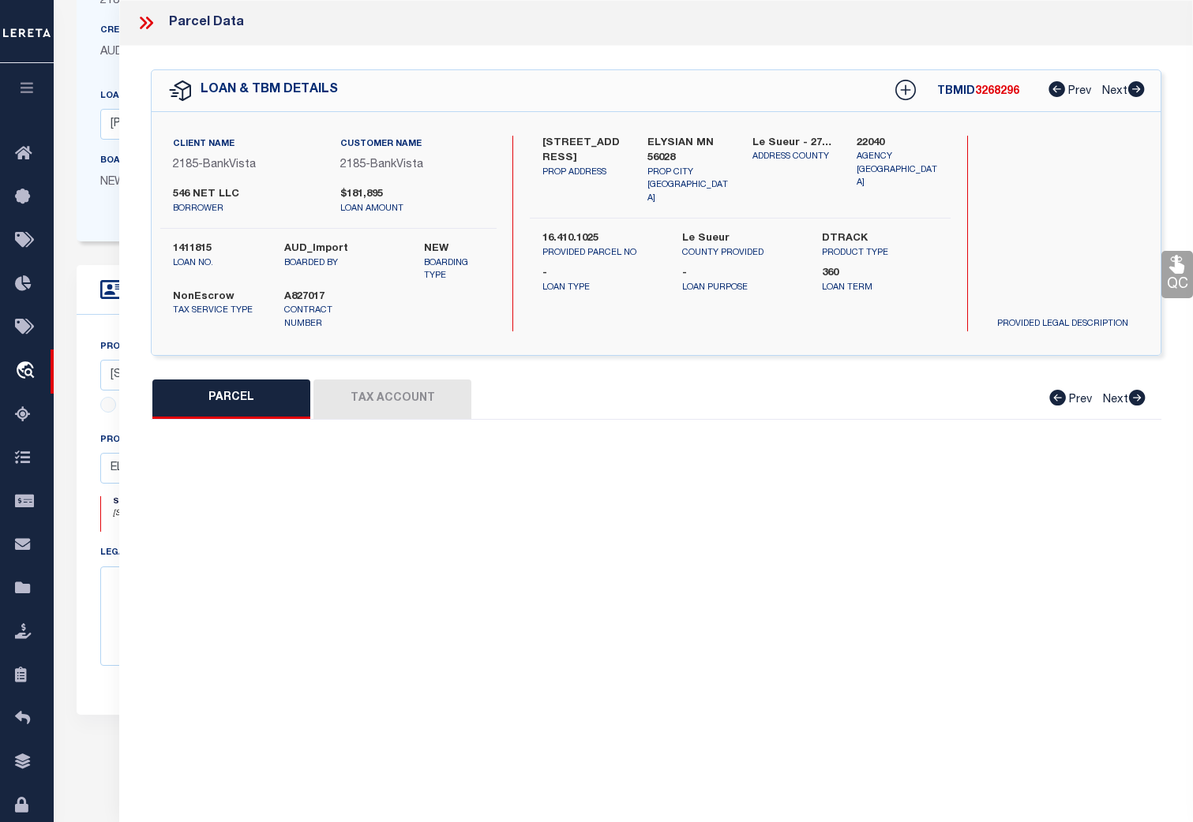
select select "CP"
type input "546 Net LLC"
select select
type input "205 5TH ST SW"
checkbox input "false"
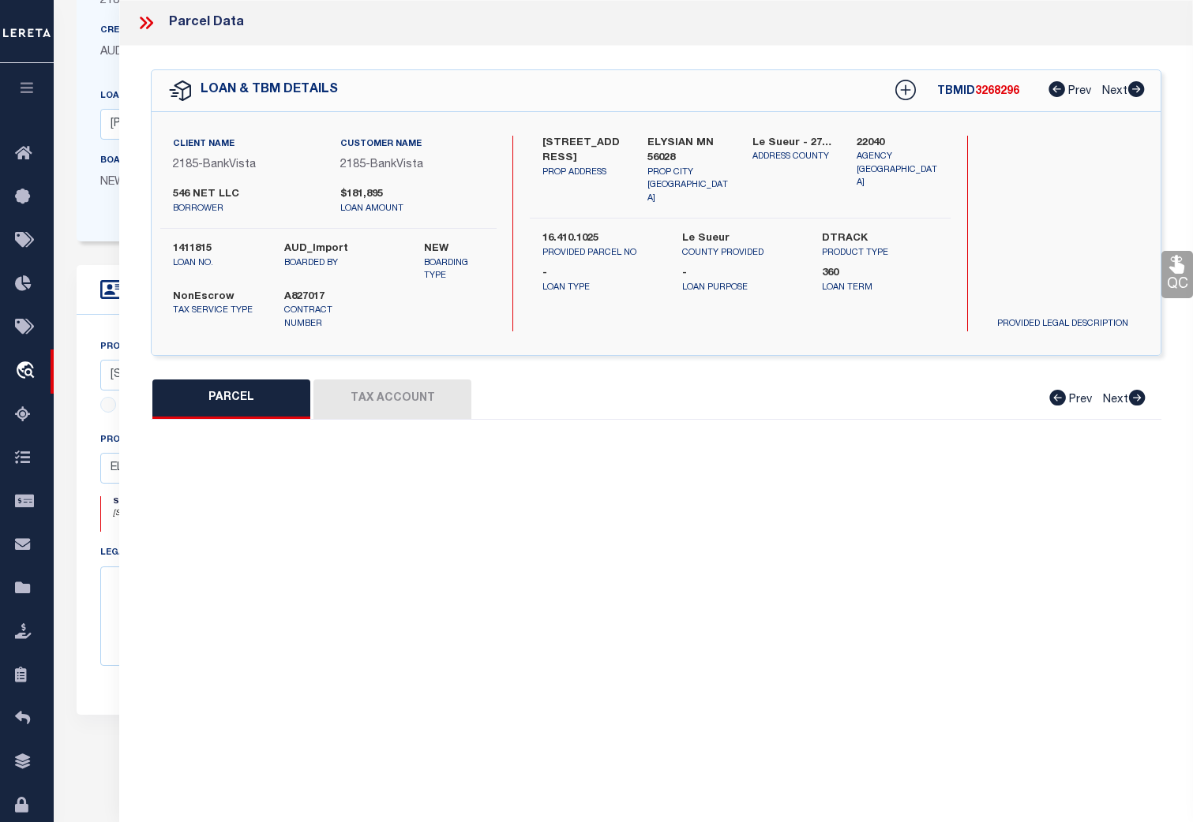
type input "ELYSIAN MN 56028"
type textarea "CITY OF ELYSIAN 1.19 AC THAT PART OF BLK 23&OF VACATED ALLEY BEG AT SE COR OF B…"
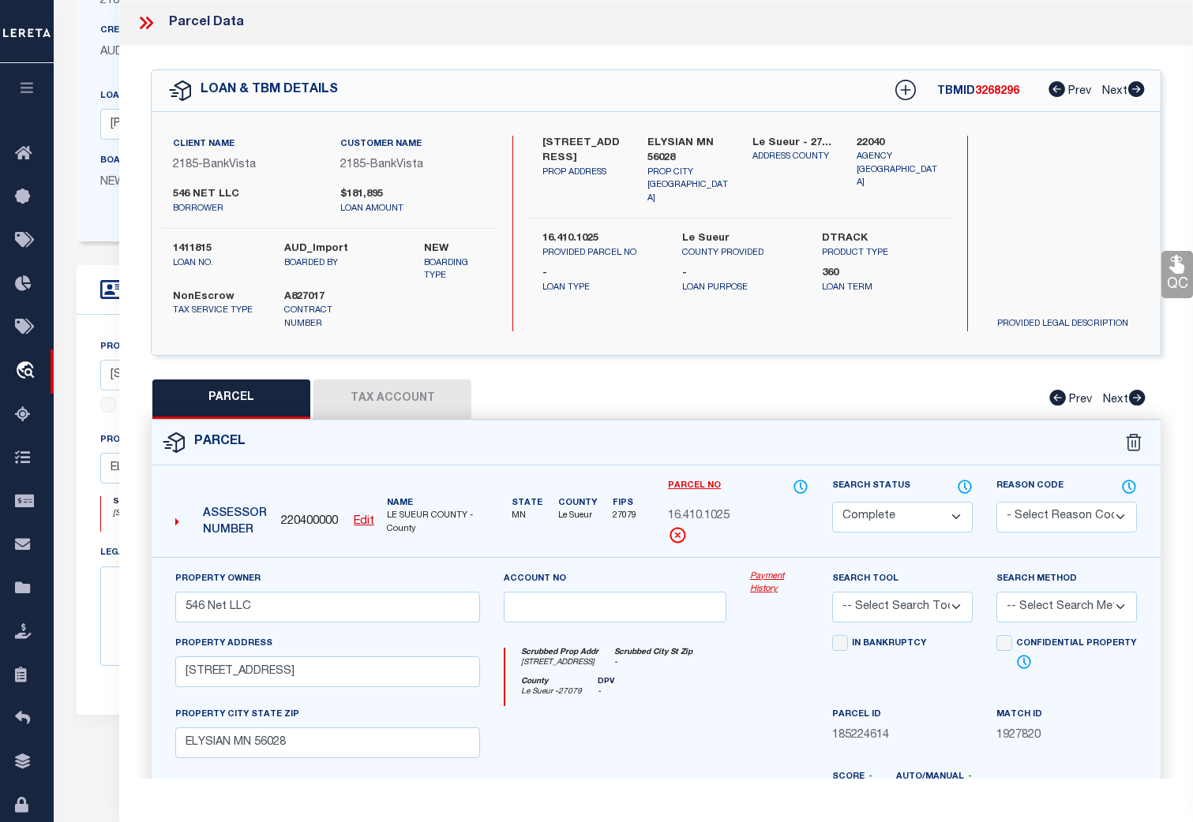
click at [760, 583] on link "Payment History" at bounding box center [779, 584] width 58 height 26
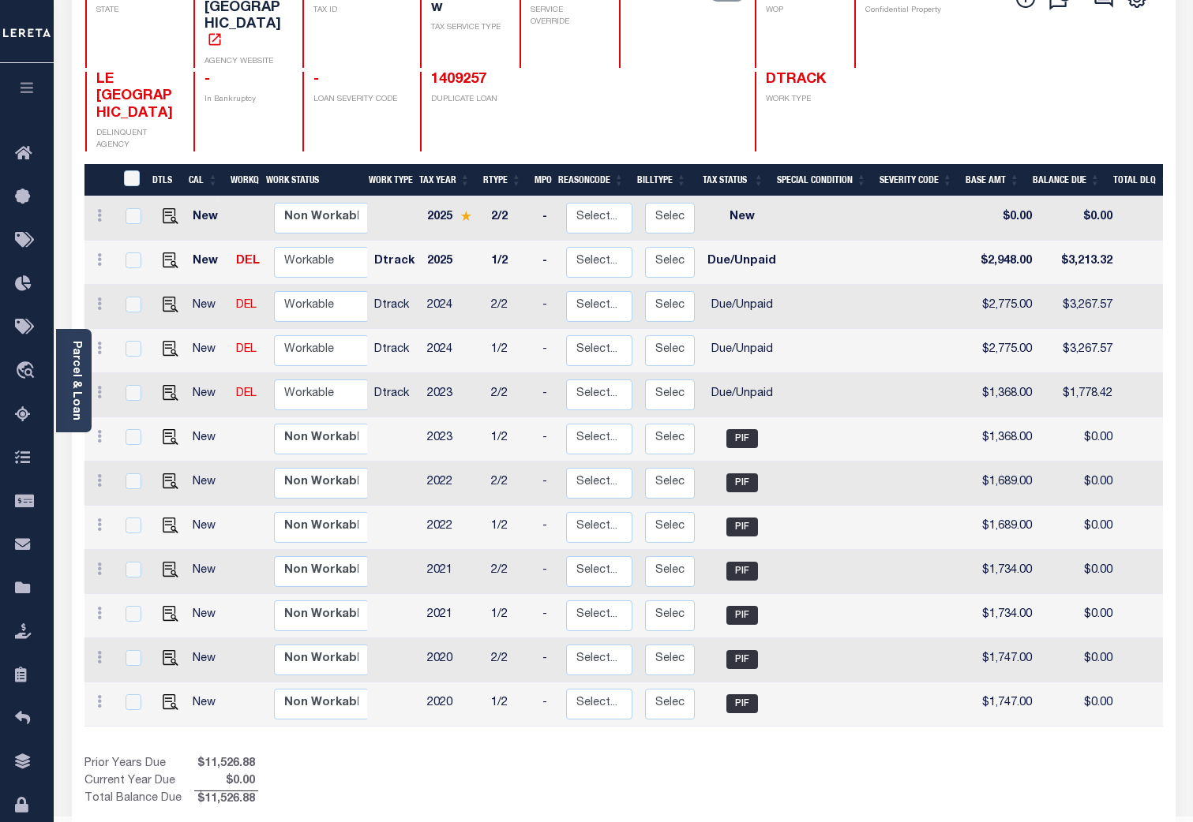
scroll to position [186, 0]
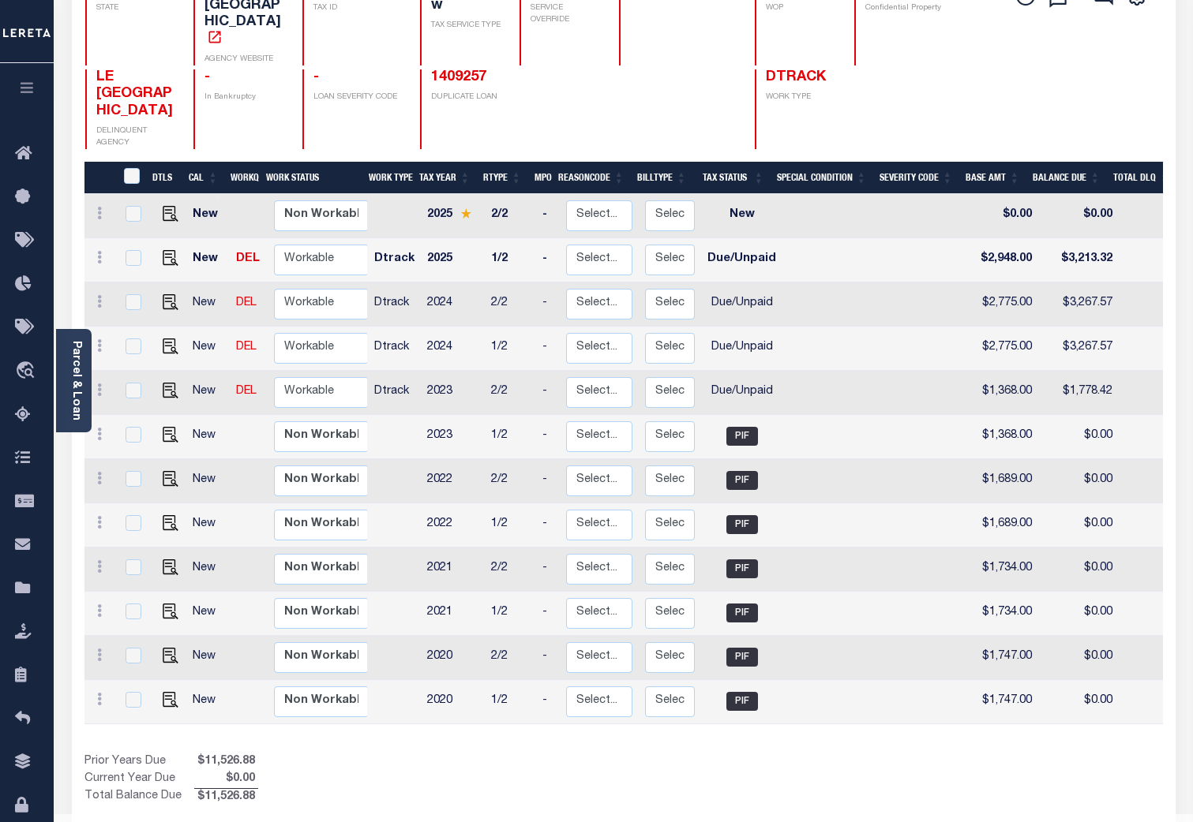
click at [409, 415] on td at bounding box center [394, 437] width 53 height 44
checkbox input "true"
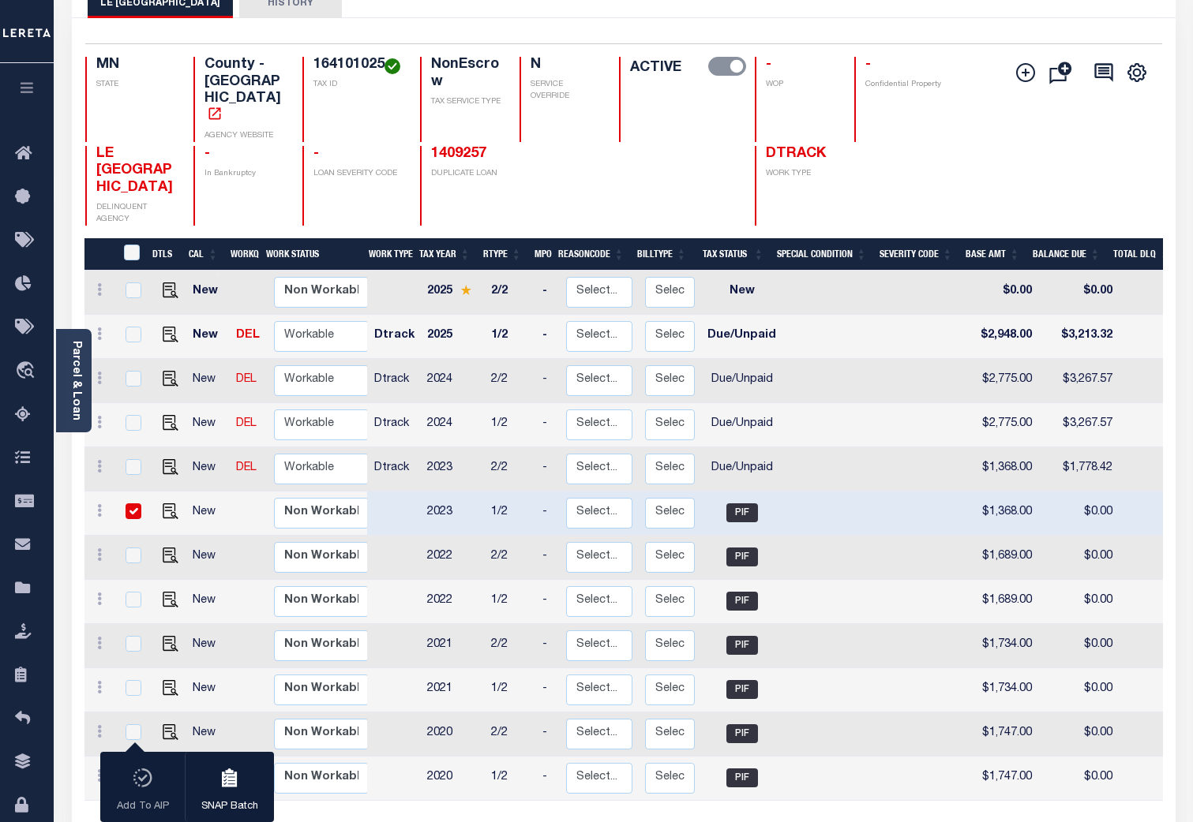
scroll to position [109, 0]
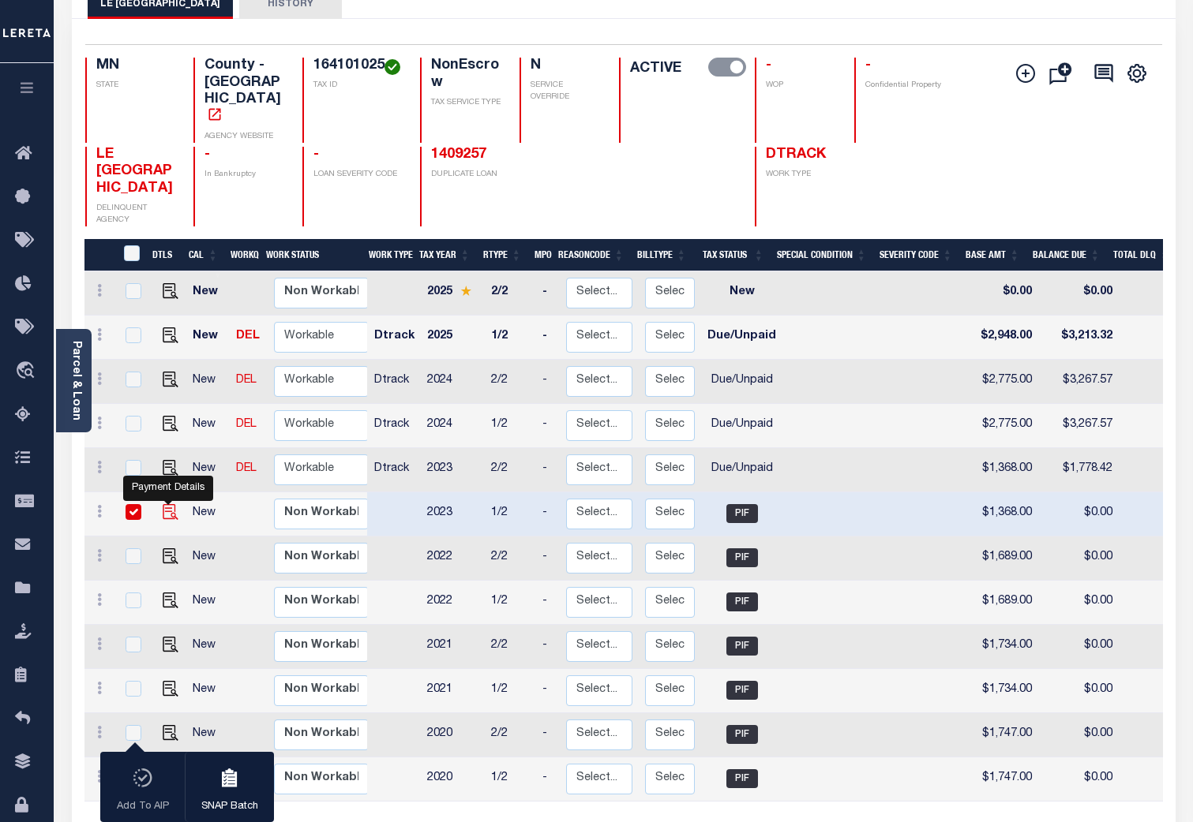
click at [167, 504] on img "" at bounding box center [171, 512] width 16 height 16
checkbox input "false"
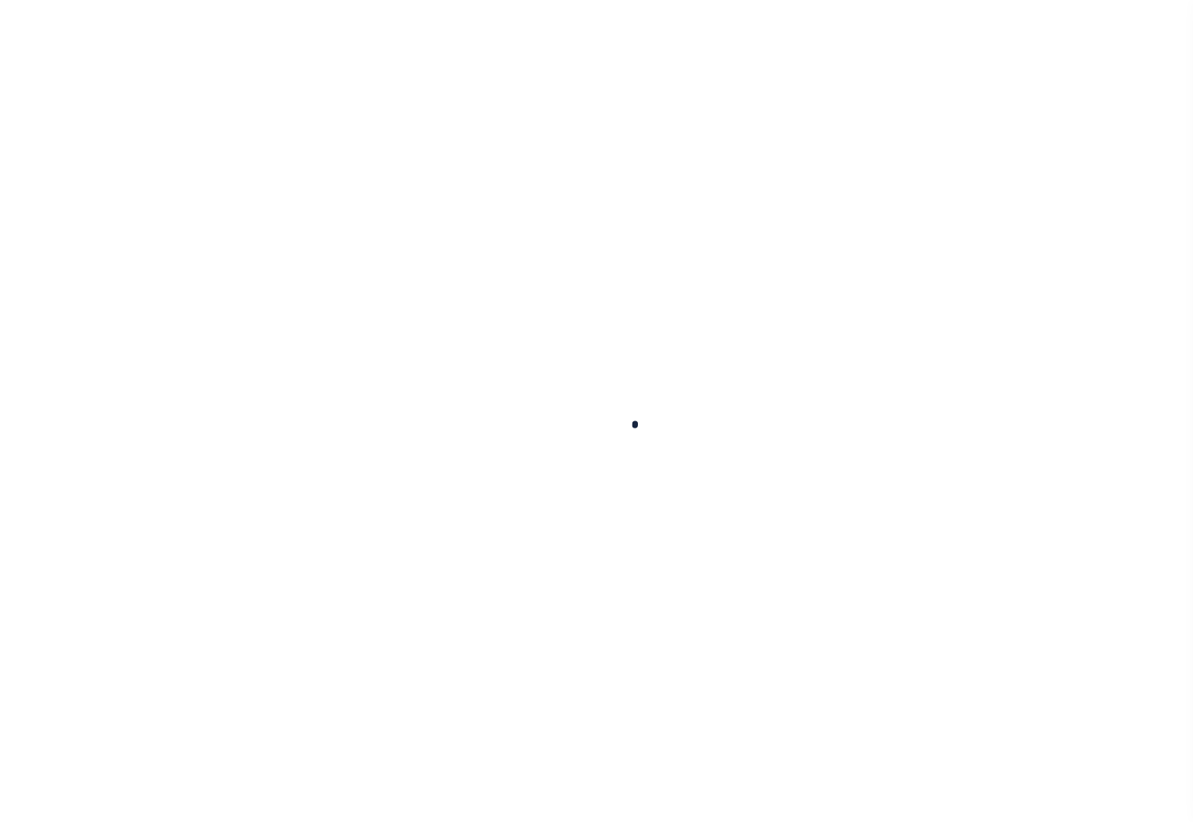
checkbox input "false"
type input "[DATE]"
type input "$1,368"
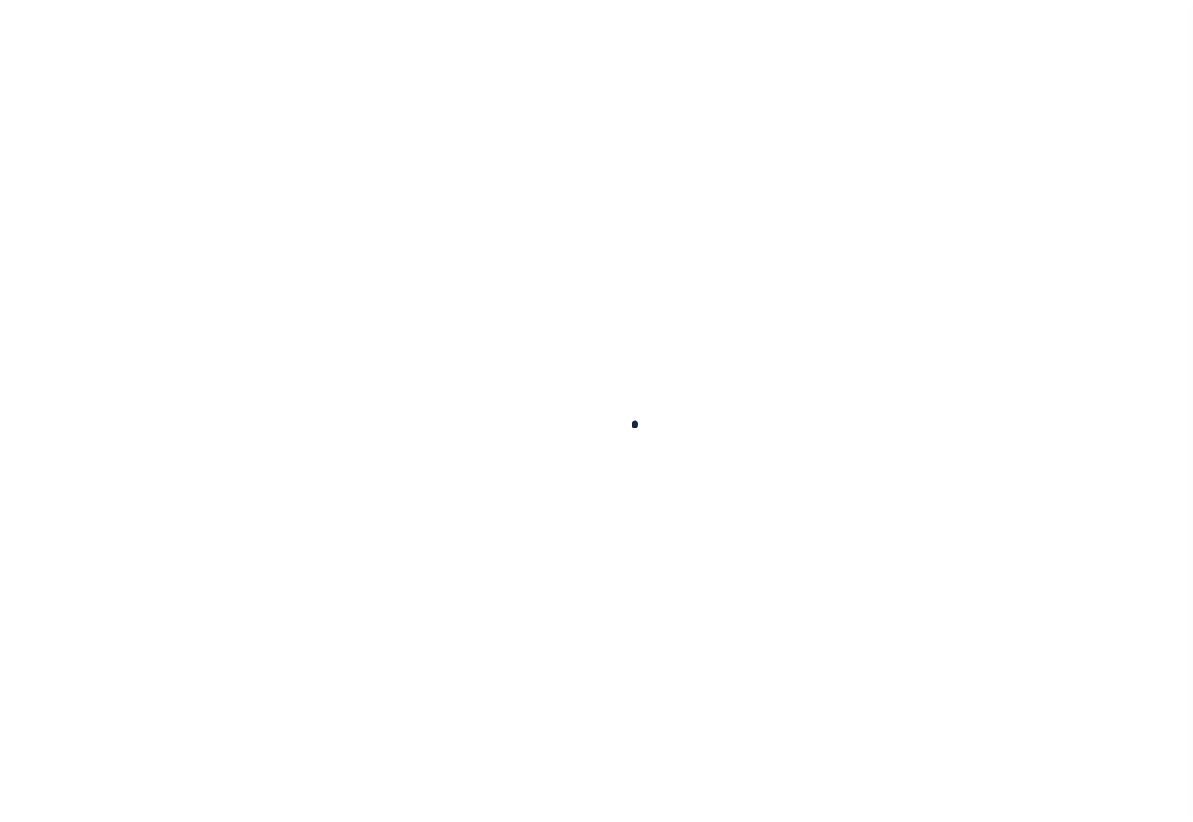
type input "$0"
select select "PIF"
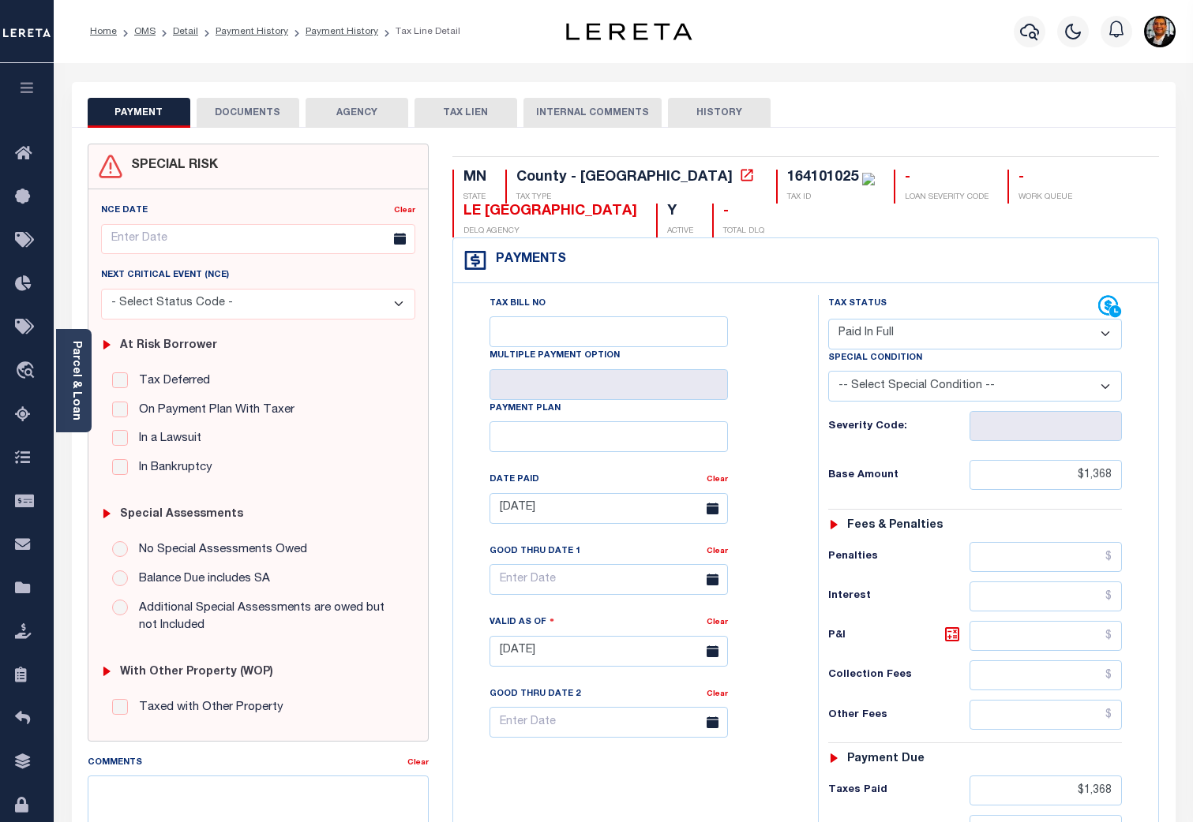
click at [338, 24] on li "Payment History" at bounding box center [333, 31] width 90 height 14
click at [353, 32] on link "Payment History" at bounding box center [341, 31] width 73 height 9
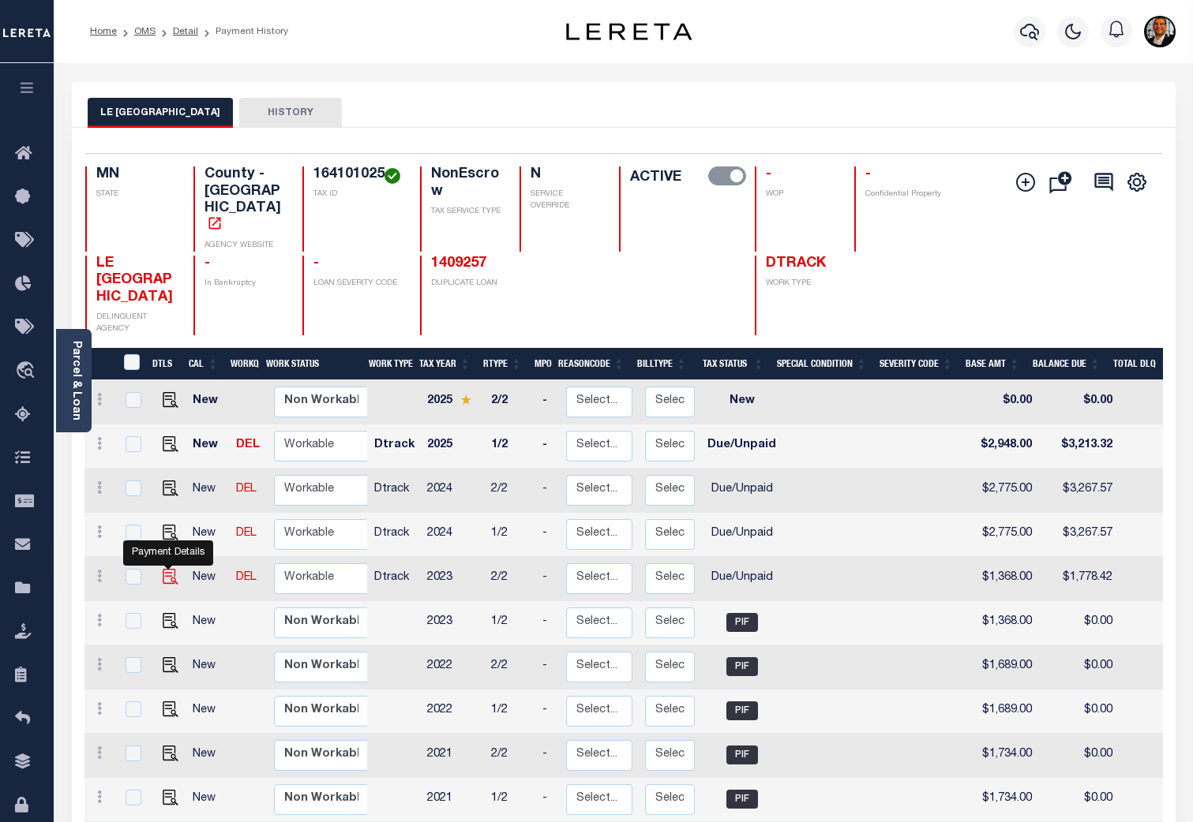
click at [164, 569] on img "" at bounding box center [171, 577] width 16 height 16
checkbox input "true"
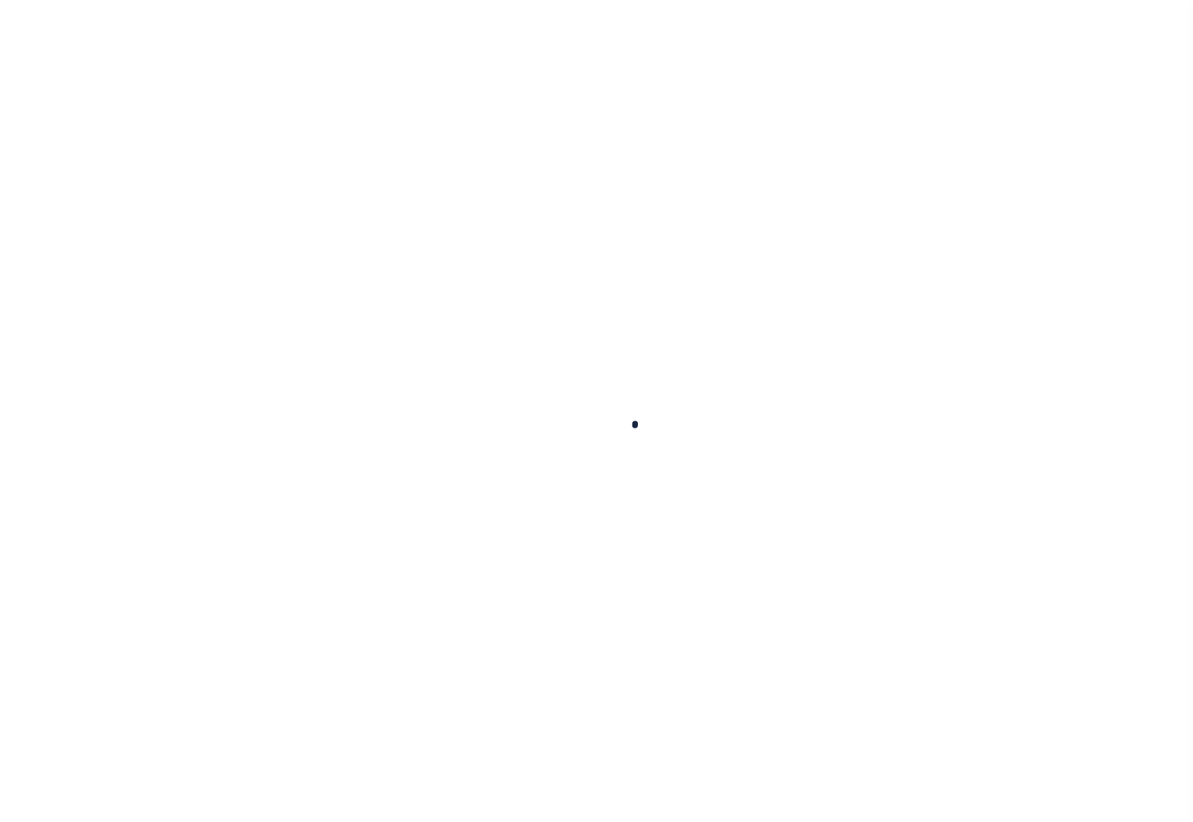
checkbox input "false"
type textarea "please see 2025 1/2 attachment - ah"
type input "[DATE]"
select select "DUE"
type input "$1,368"
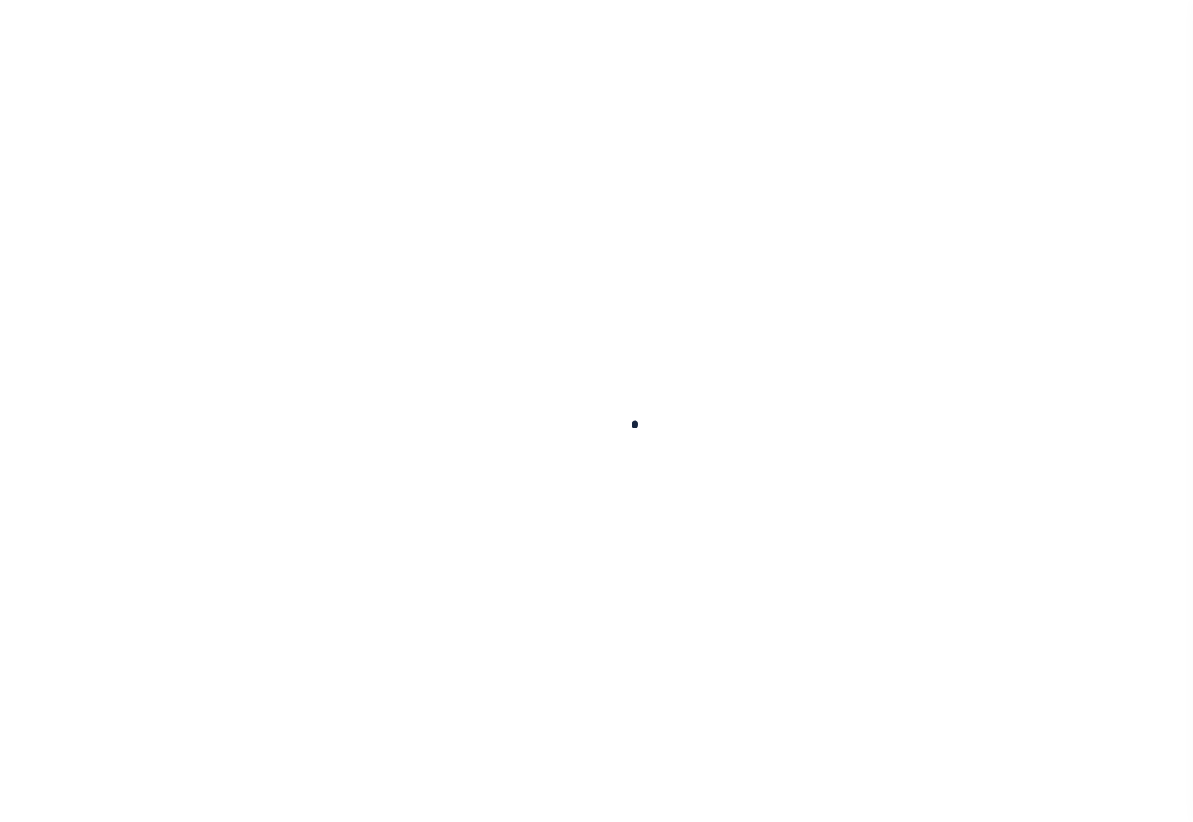
type input "$410.42"
type input "$1,778.42"
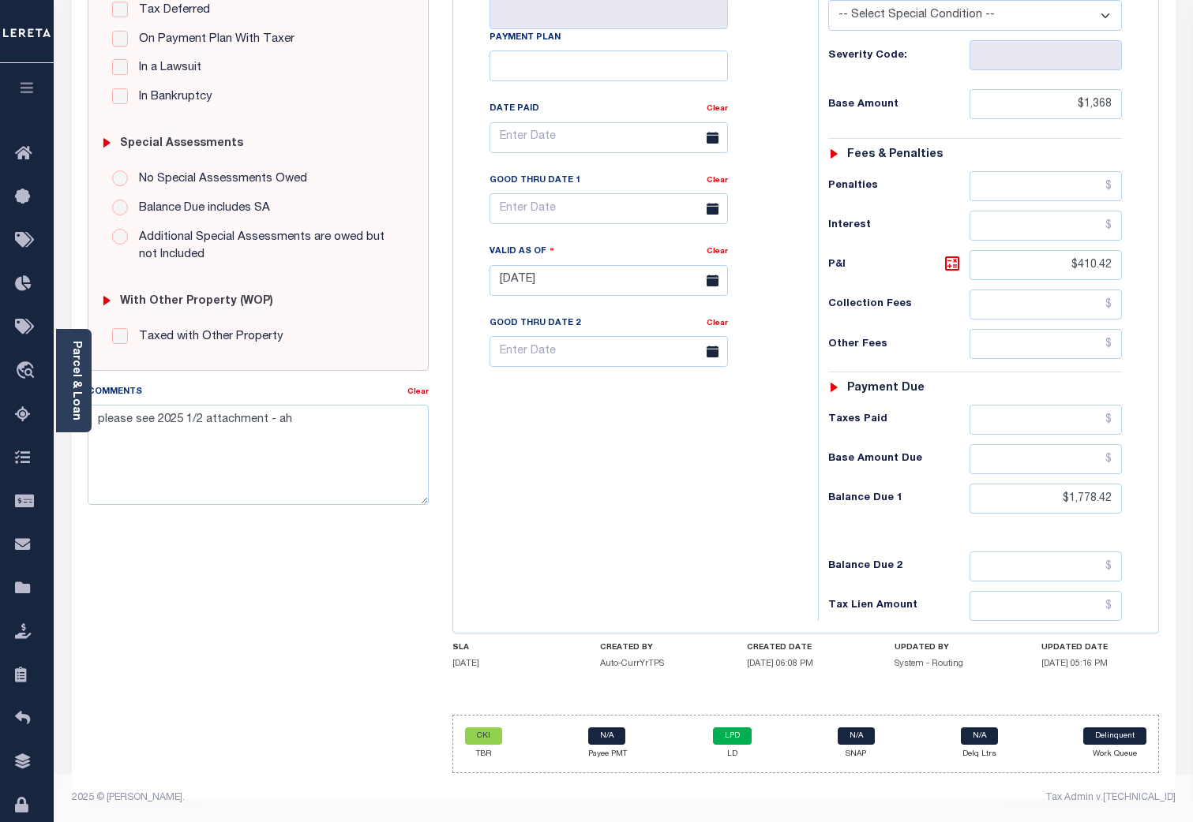
scroll to position [373, 0]
click at [736, 738] on link "LPD" at bounding box center [732, 736] width 39 height 17
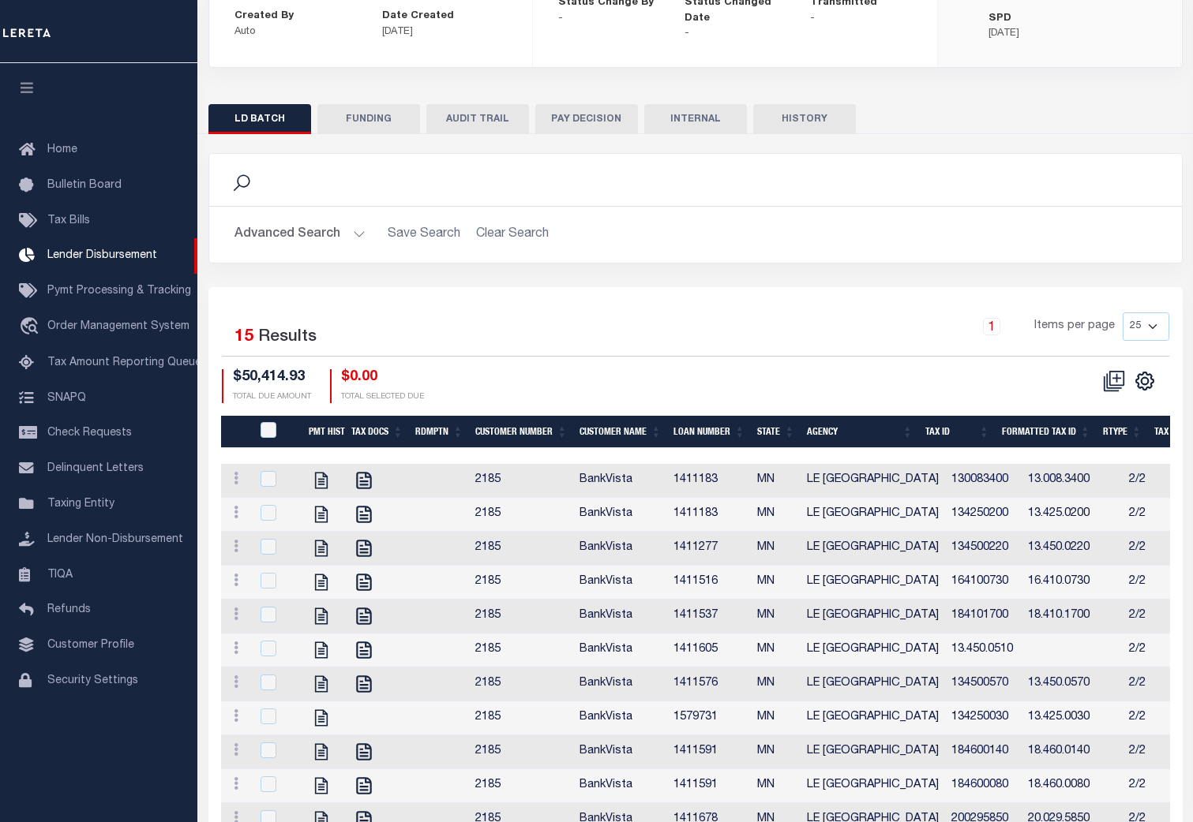
scroll to position [249, 0]
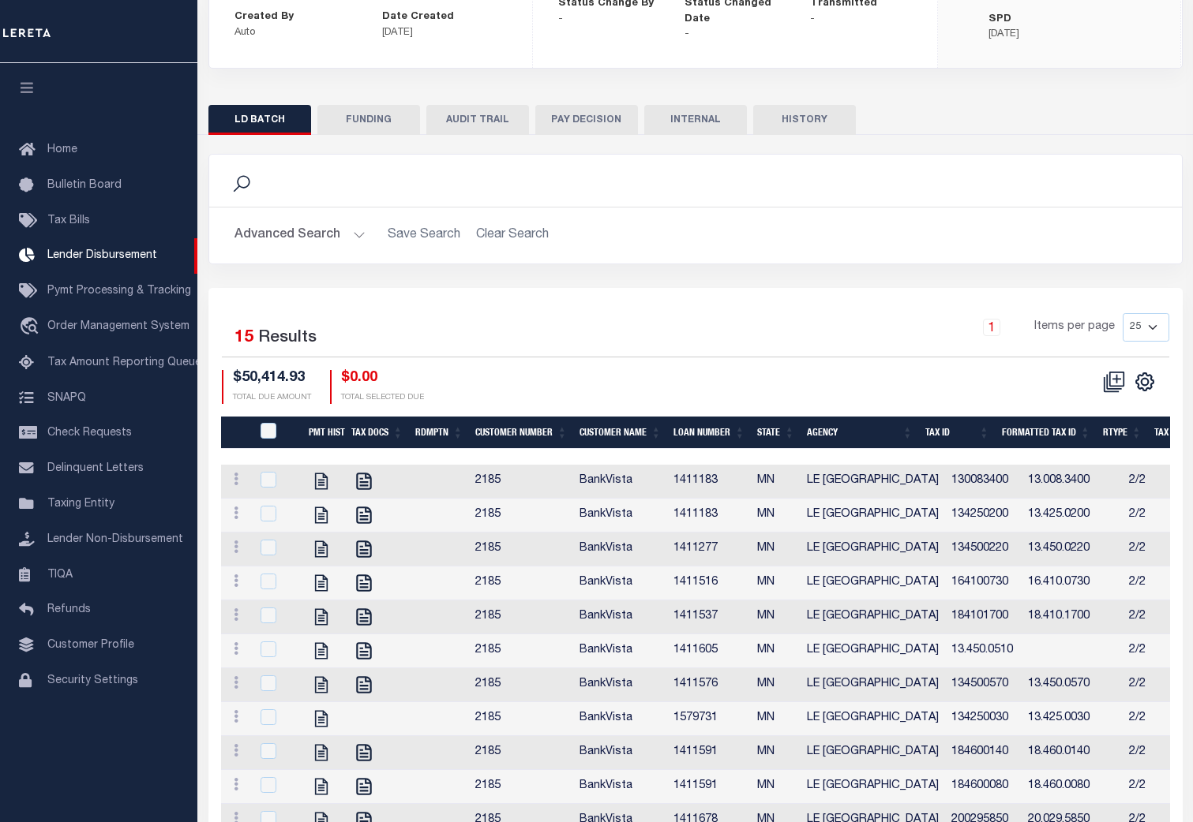
click at [369, 118] on button "FUNDING" at bounding box center [368, 120] width 103 height 30
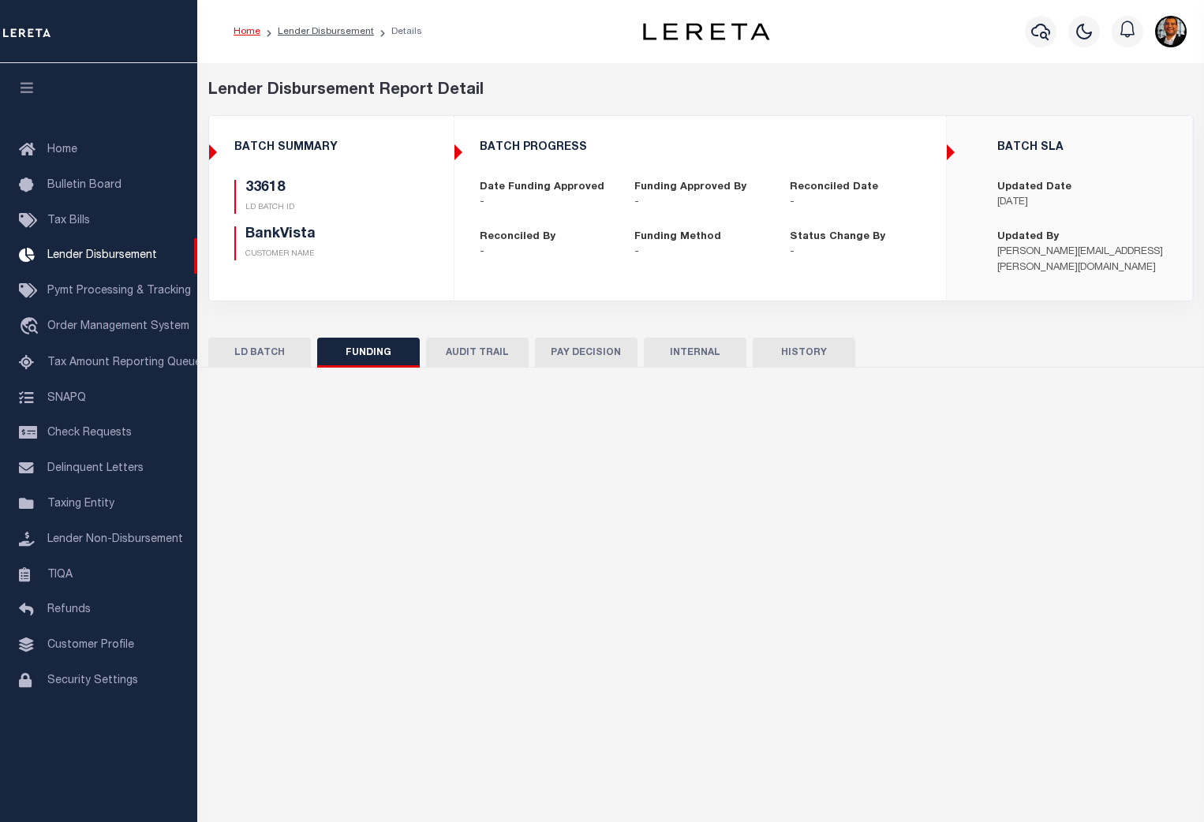
type input "$50,414.93"
type input "$0"
type input "09/24/2023"
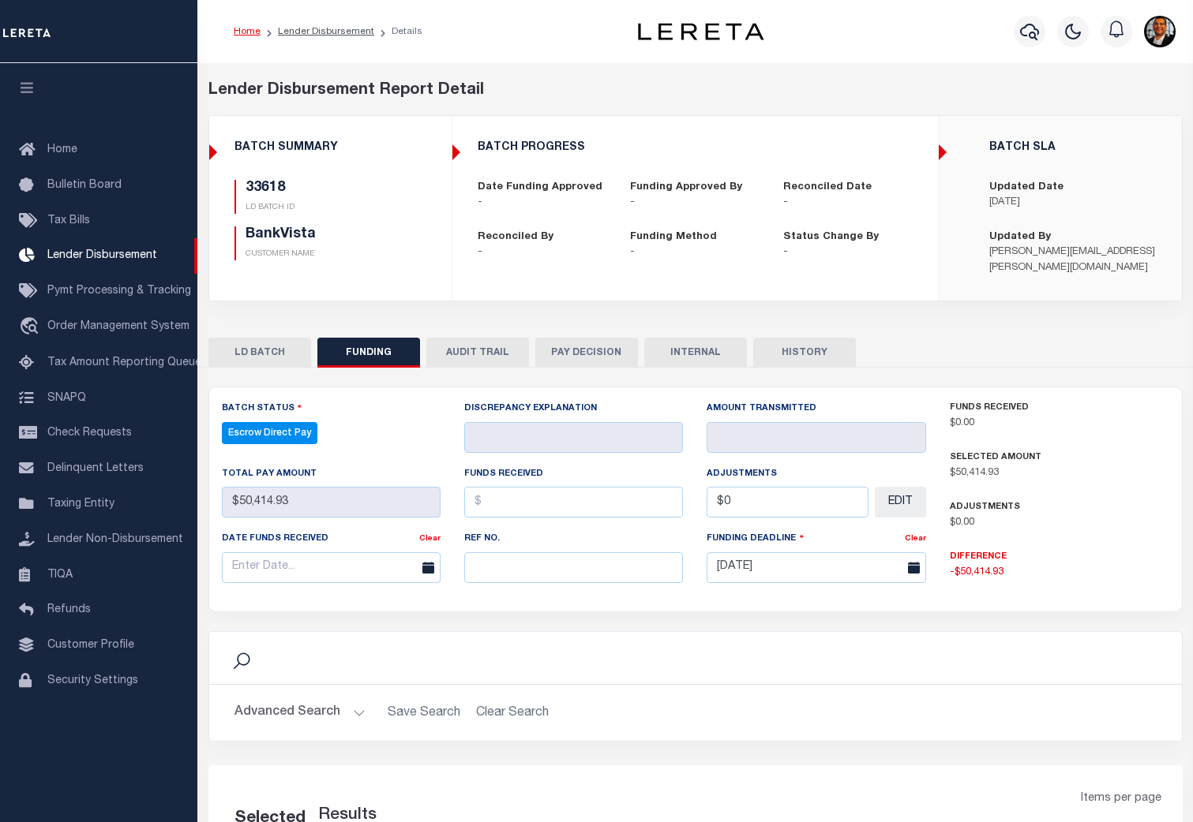
select select "100"
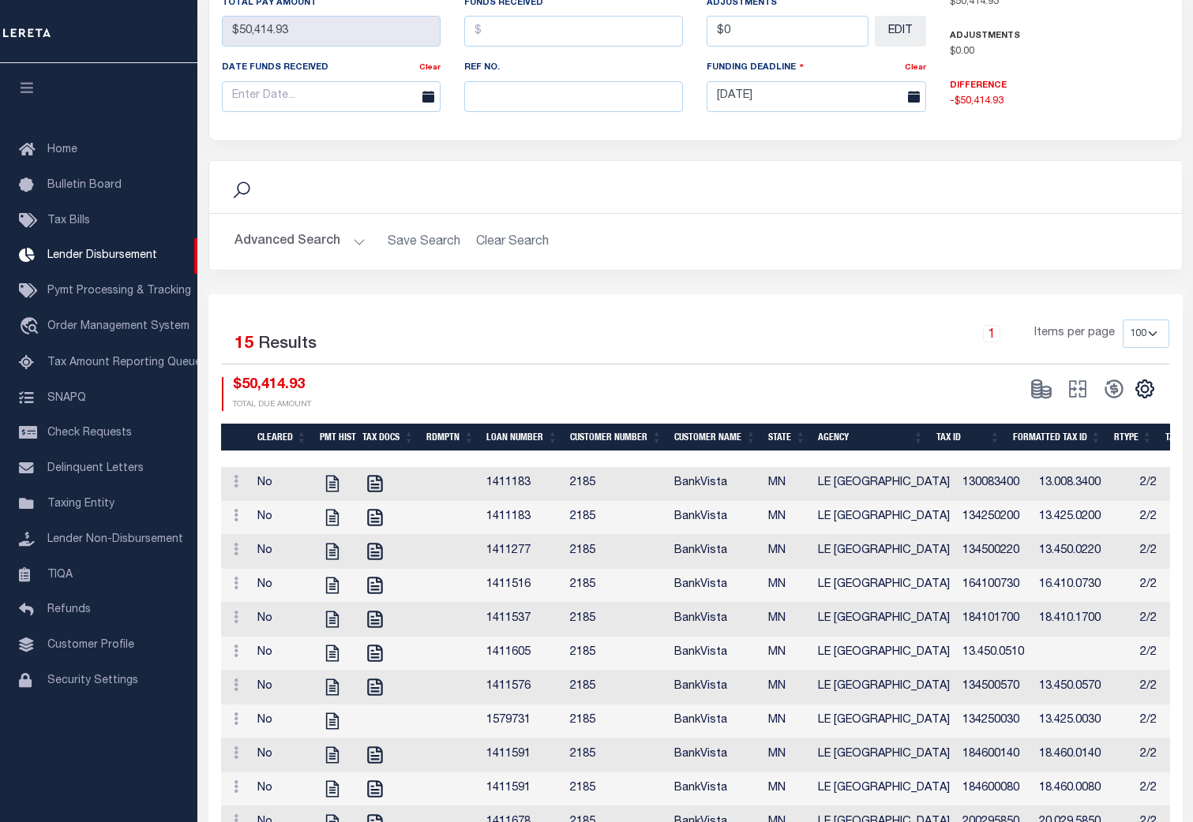
scroll to position [473, 0]
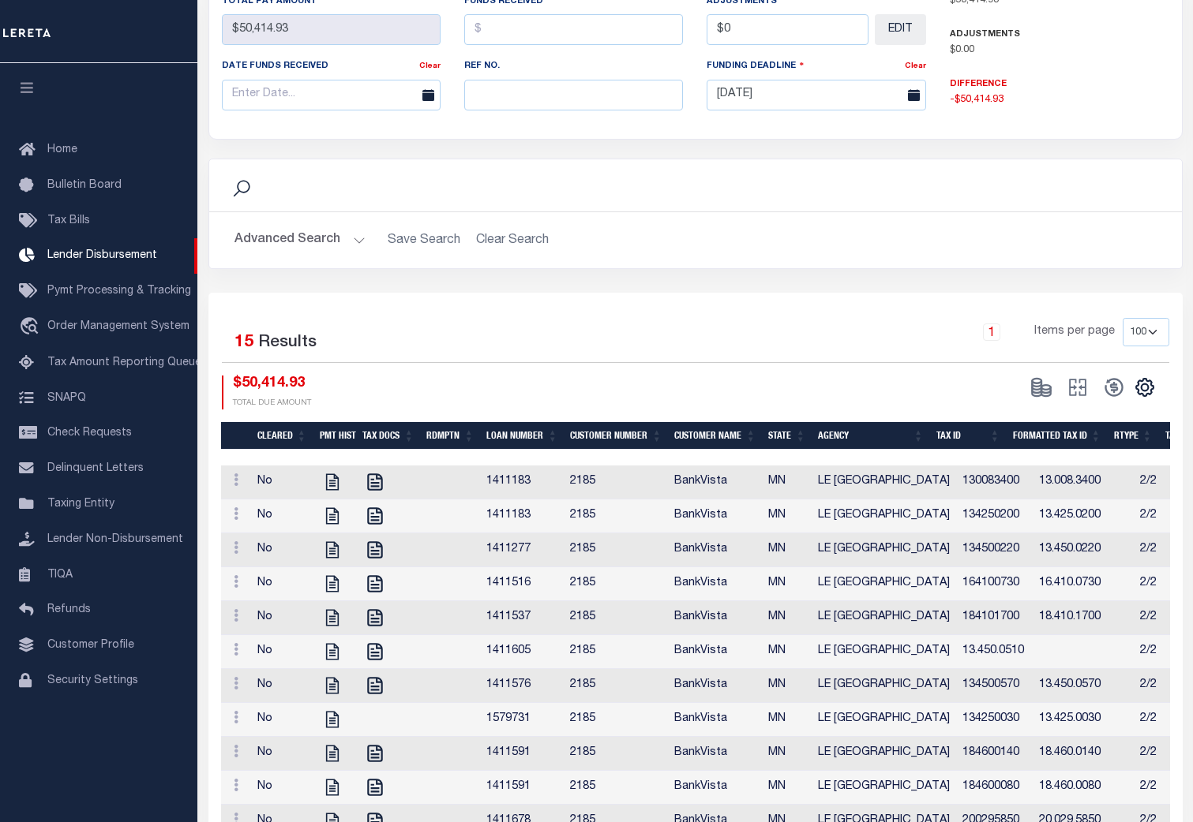
click at [524, 429] on th "Loan Number" at bounding box center [522, 436] width 84 height 28
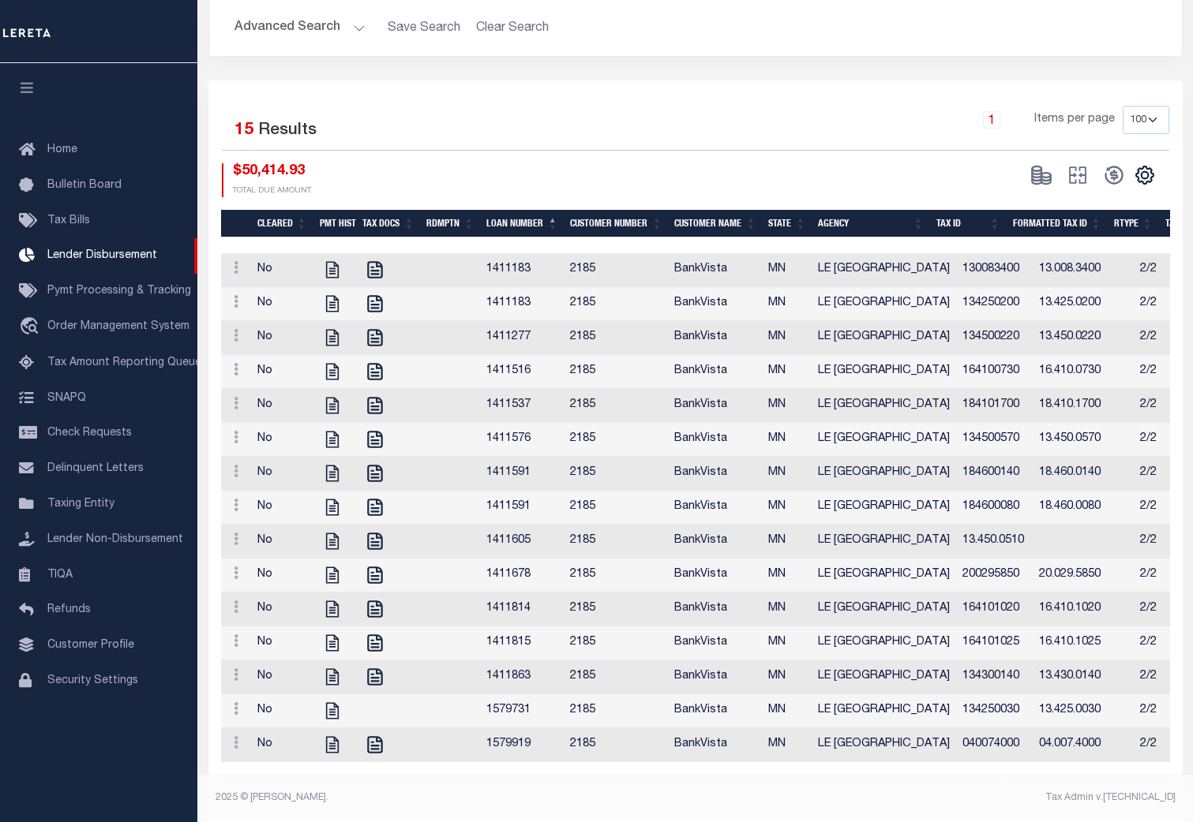
scroll to position [706, 0]
drag, startPoint x: 565, startPoint y: 762, endPoint x: 656, endPoint y: 762, distance: 90.8
click at [656, 762] on div "Cleared PMT HIST TAX DOCS Rdmptn Loan Number Customer Number Customer Name Stat…" at bounding box center [695, 507] width 949 height 509
click at [454, 631] on td at bounding box center [450, 644] width 60 height 34
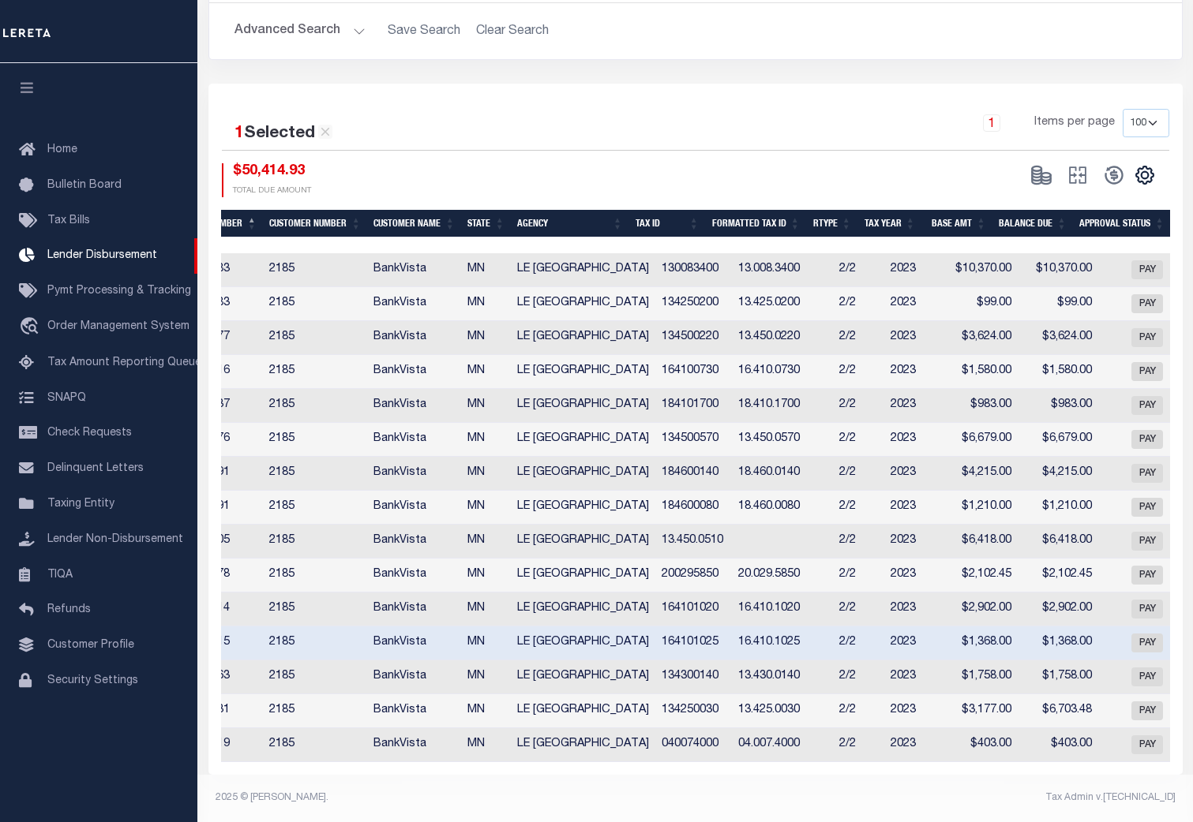
scroll to position [0, 0]
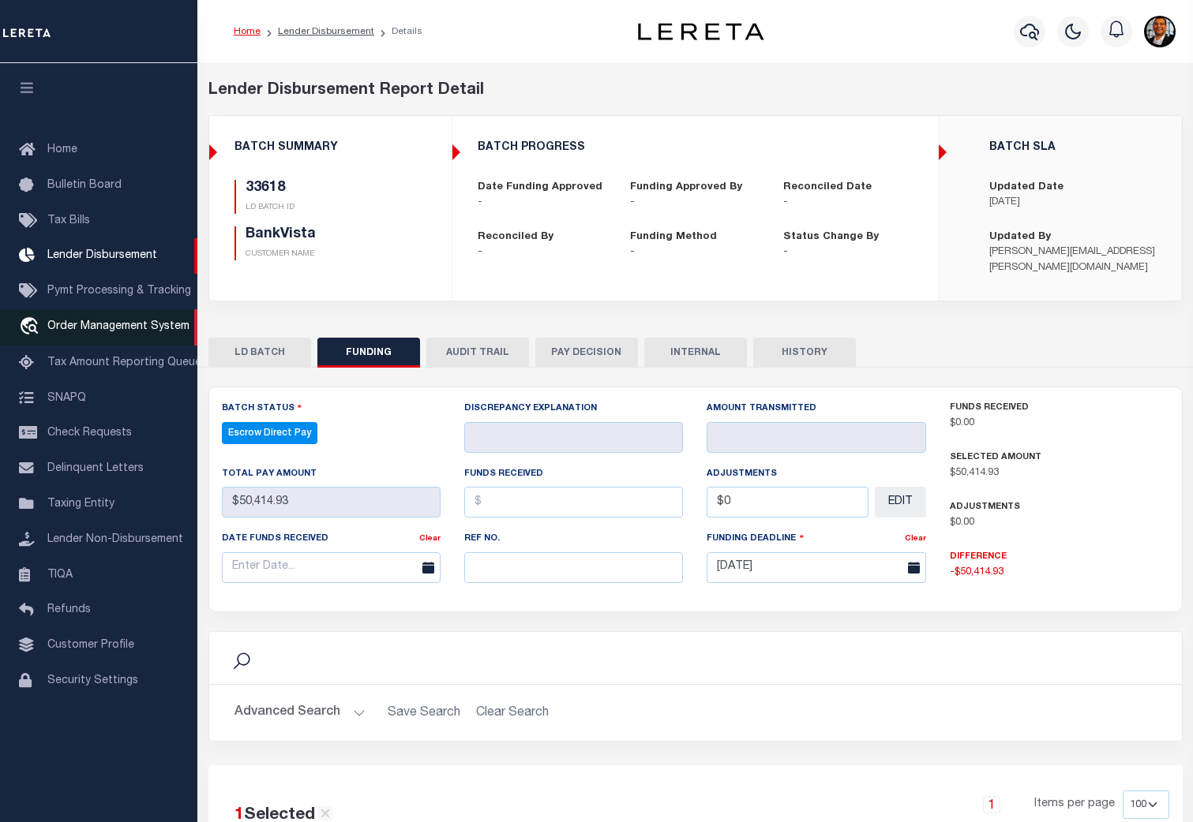
click at [110, 331] on span "Order Management System" at bounding box center [118, 326] width 142 height 11
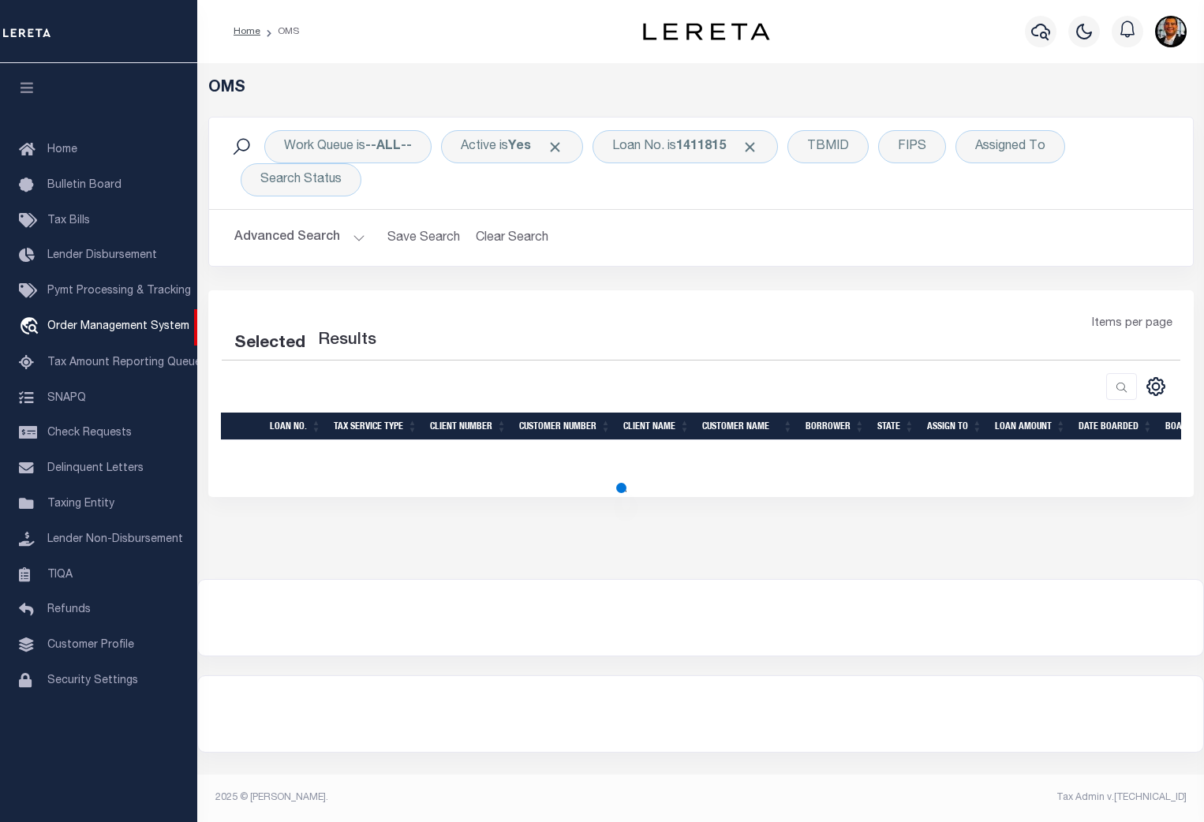
select select "200"
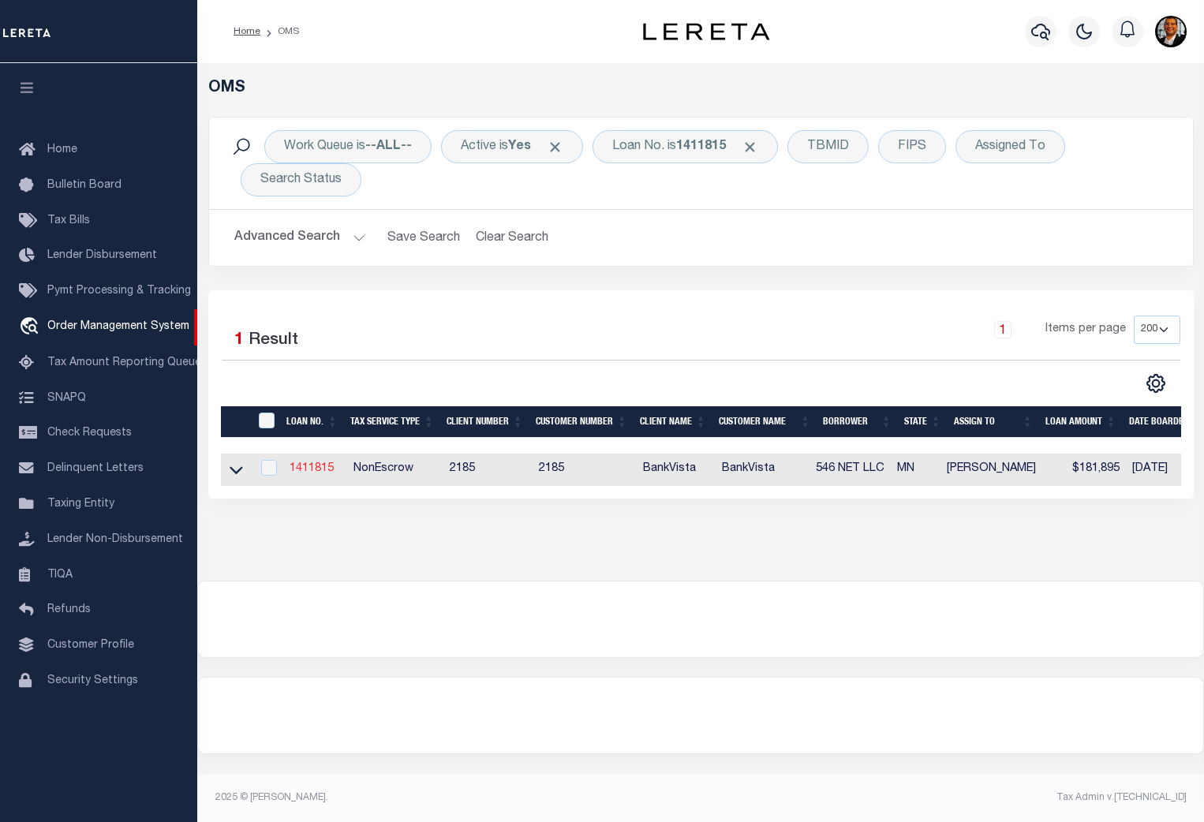
click at [314, 465] on link "1411815" at bounding box center [312, 468] width 44 height 11
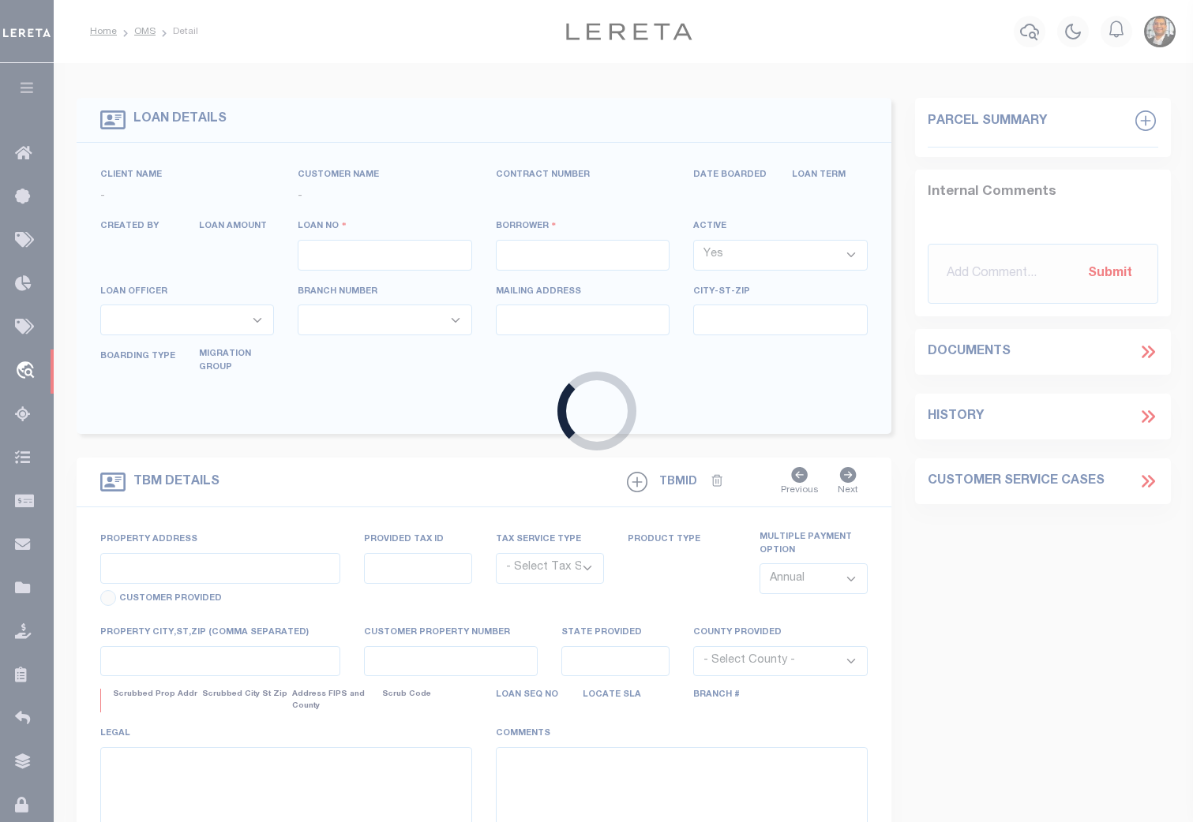
type input "1411815"
type input "546 NET LLC"
select select
type input "[STREET_ADDRESS]"
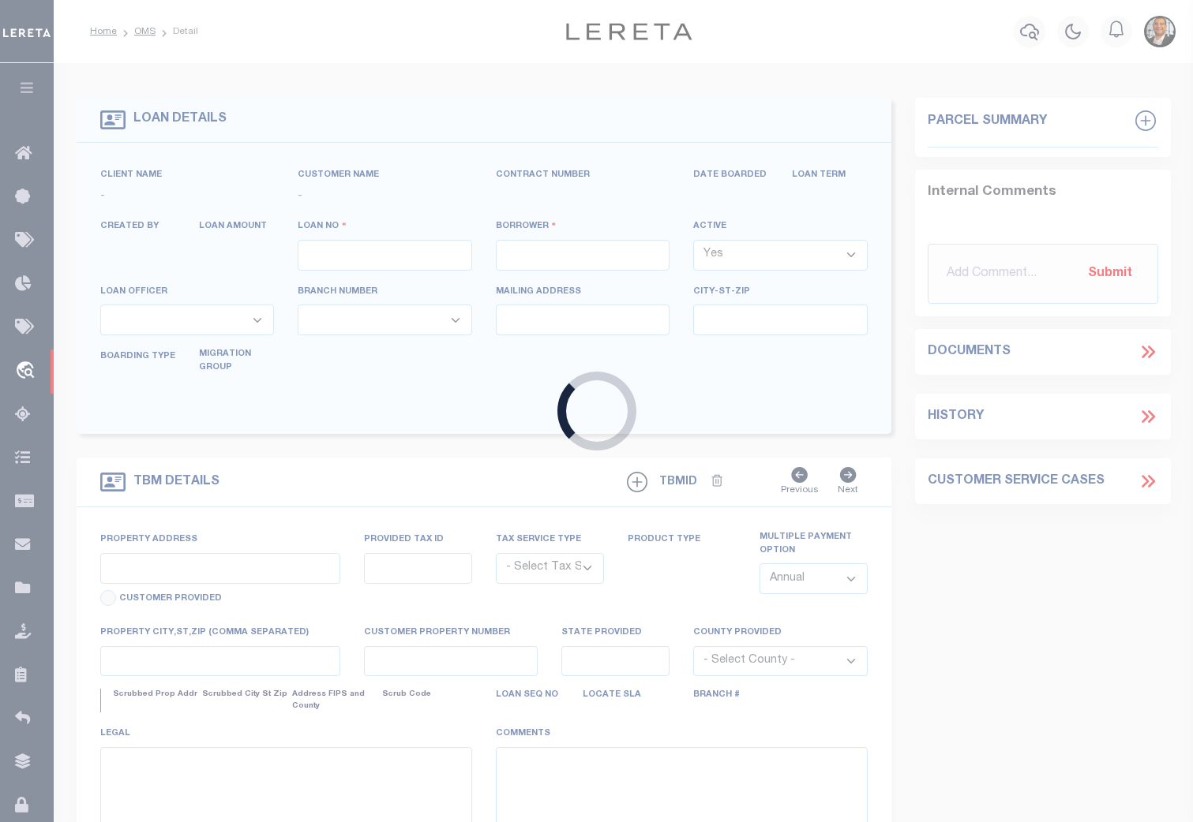
type input "LE SUEUR, MN 56058"
select select "NonEscrow"
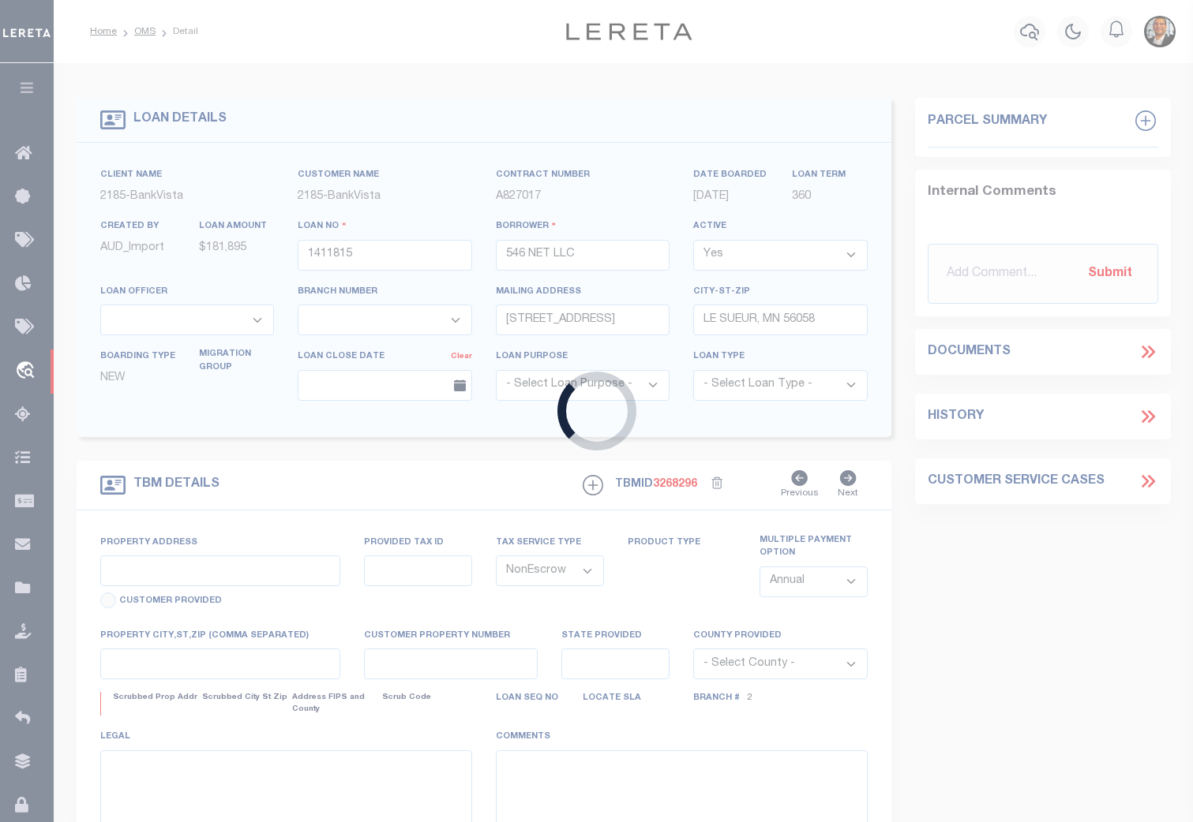
type input "[STREET_ADDRESS]"
type input "16.410.1025"
select select
type input "ELYSIAN MN 56028"
type input "4933"
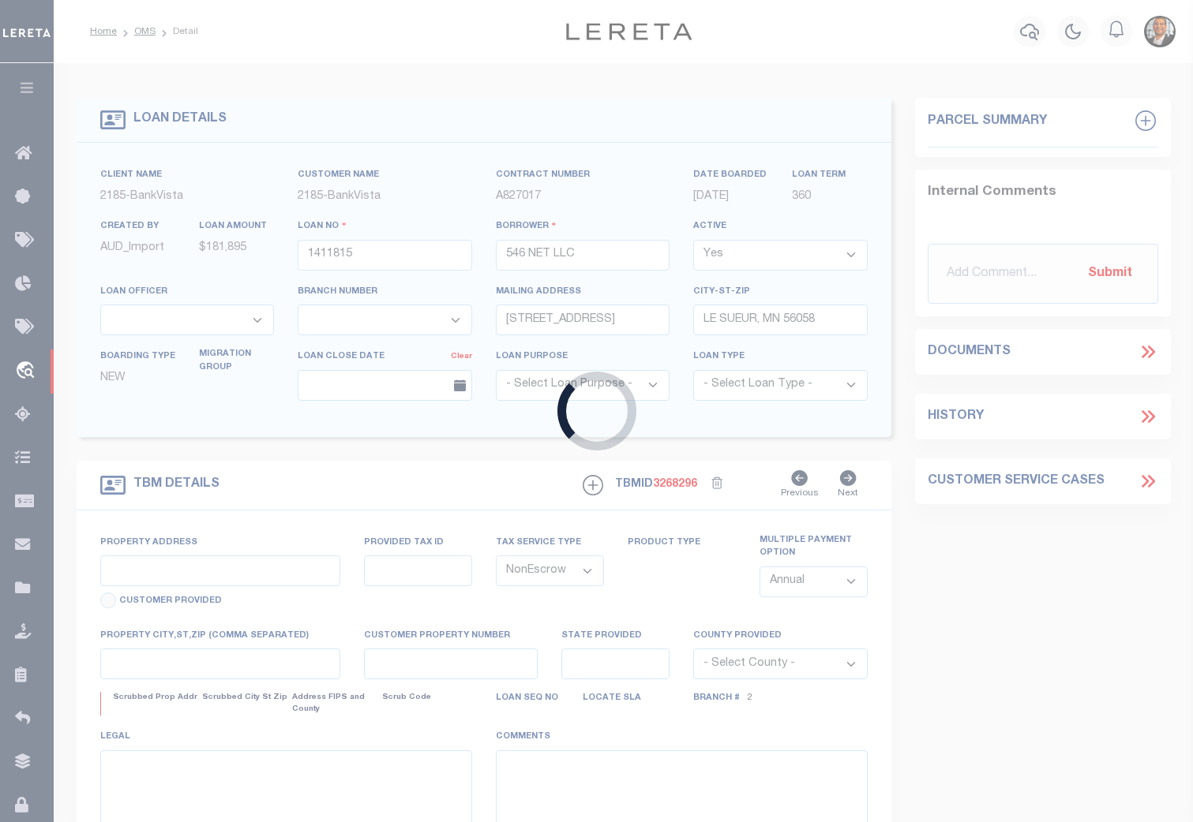
type input "MN"
select select
select select "12348"
select select "4781"
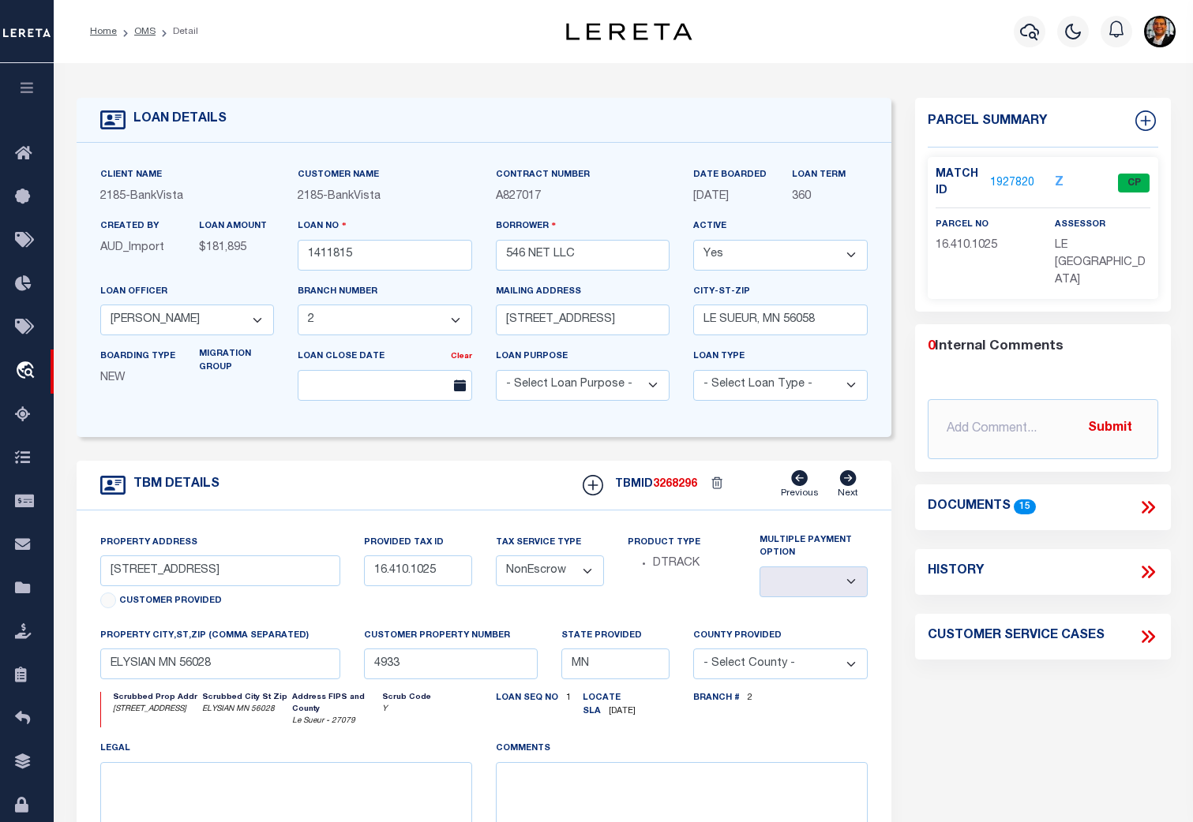
click at [1013, 180] on link "1927820" at bounding box center [1012, 183] width 44 height 17
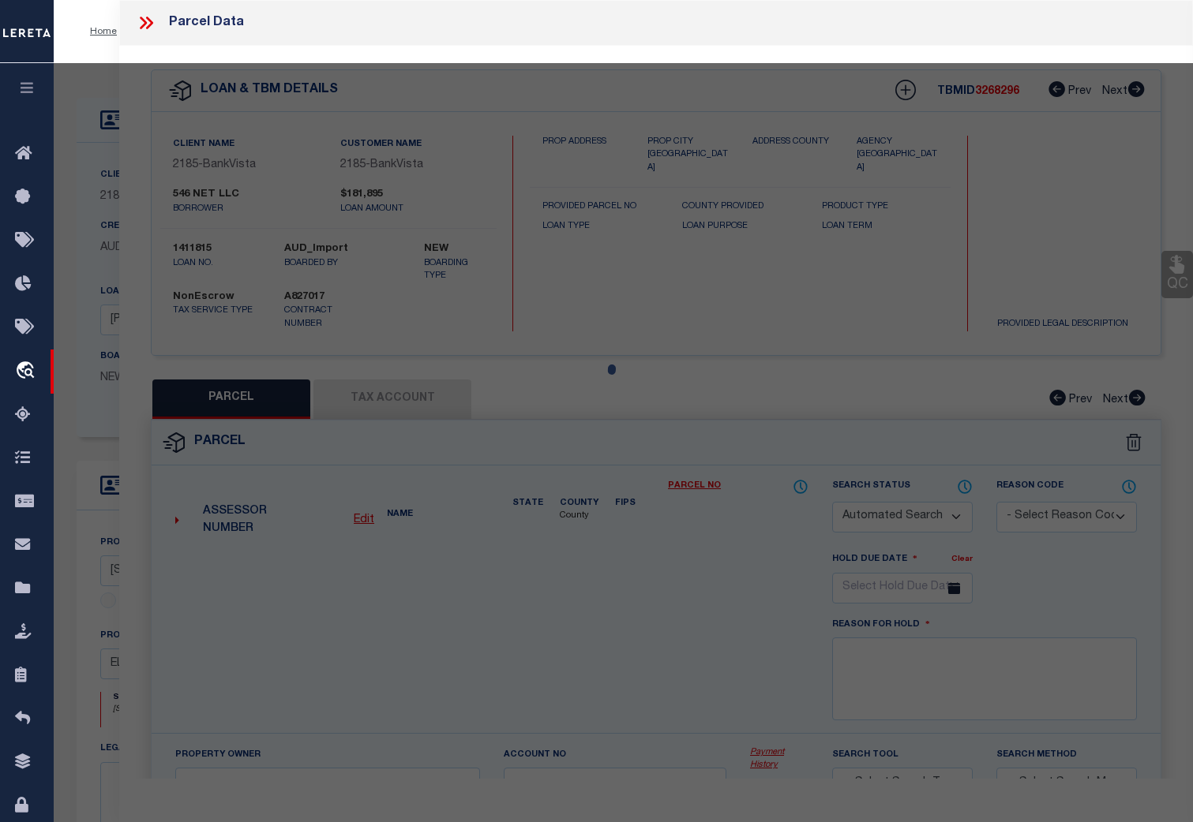
checkbox input "false"
select select "CP"
type input "546 Net LLC"
select select
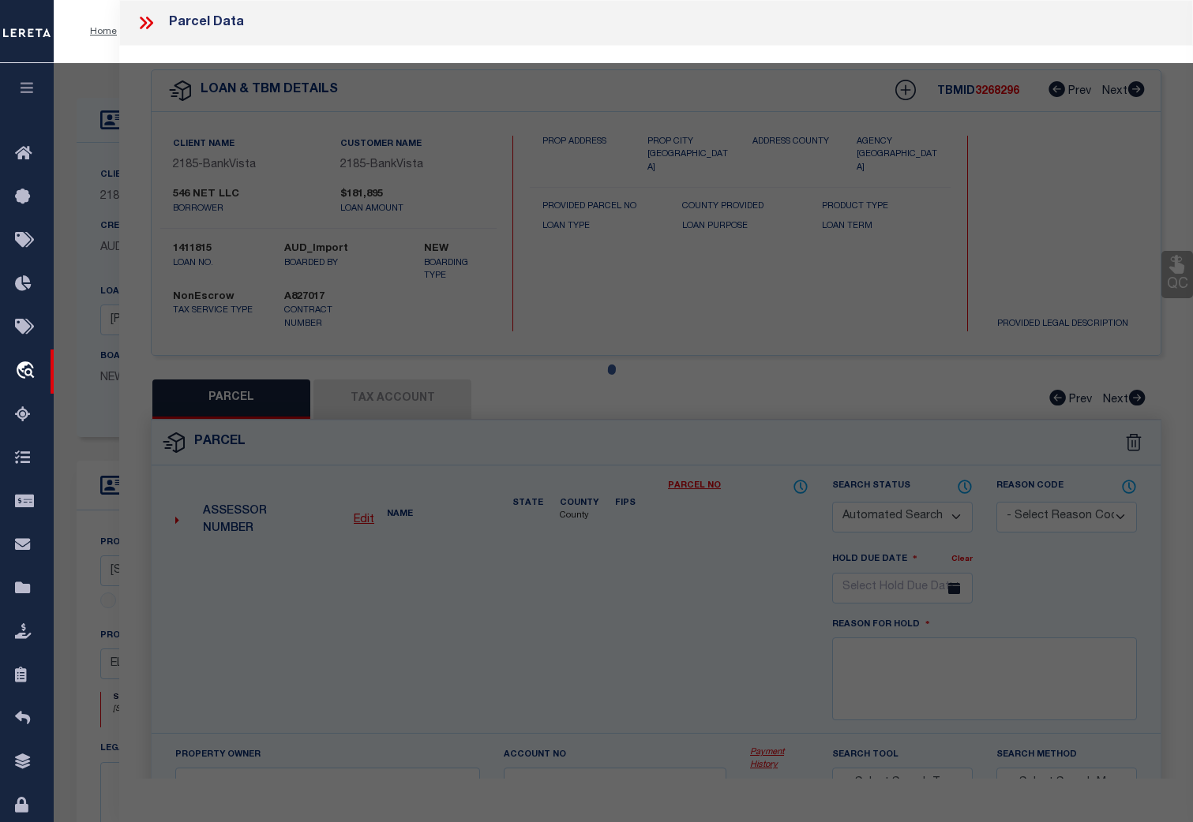
type input "205 5TH ST SW"
checkbox input "false"
type input "ELYSIAN MN 56028"
type textarea "CITY OF ELYSIAN 1.19 AC THAT PART OF BLK 23&OF VACATED ALLEY BEG AT SE COR OF B…"
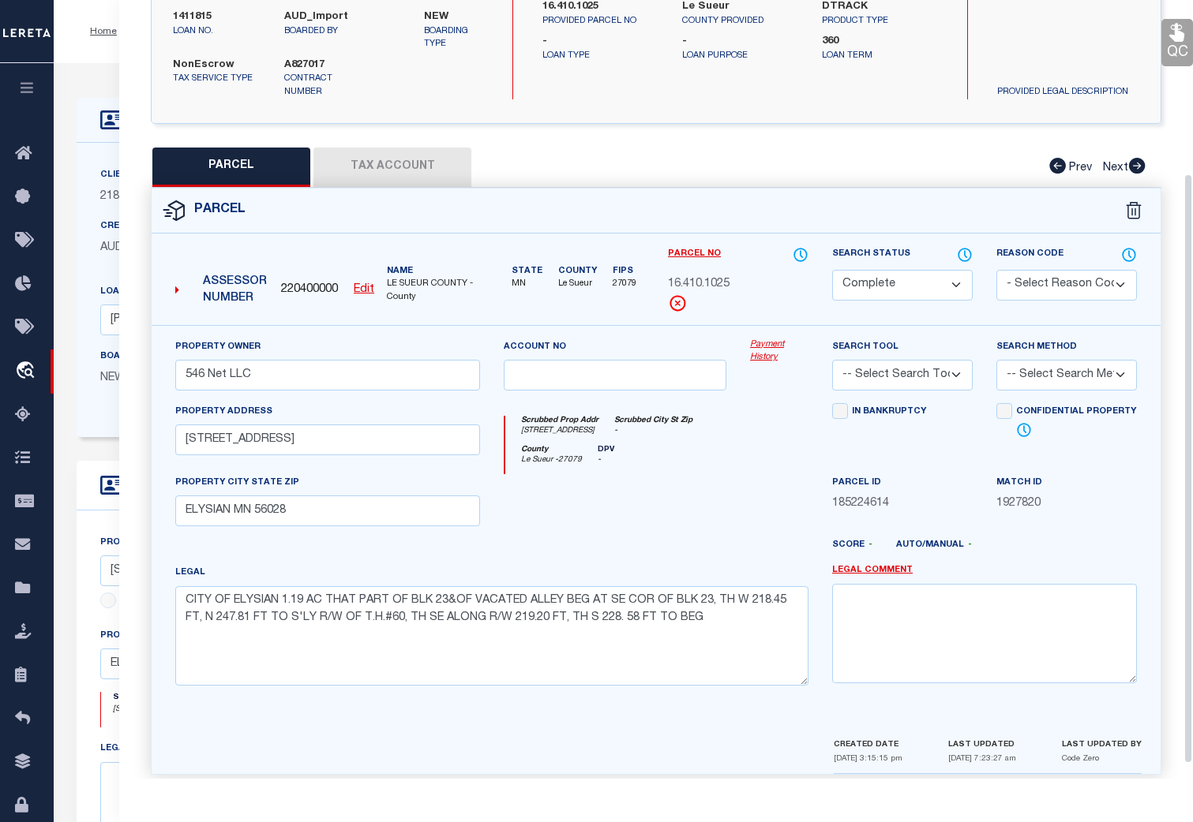
scroll to position [249, 0]
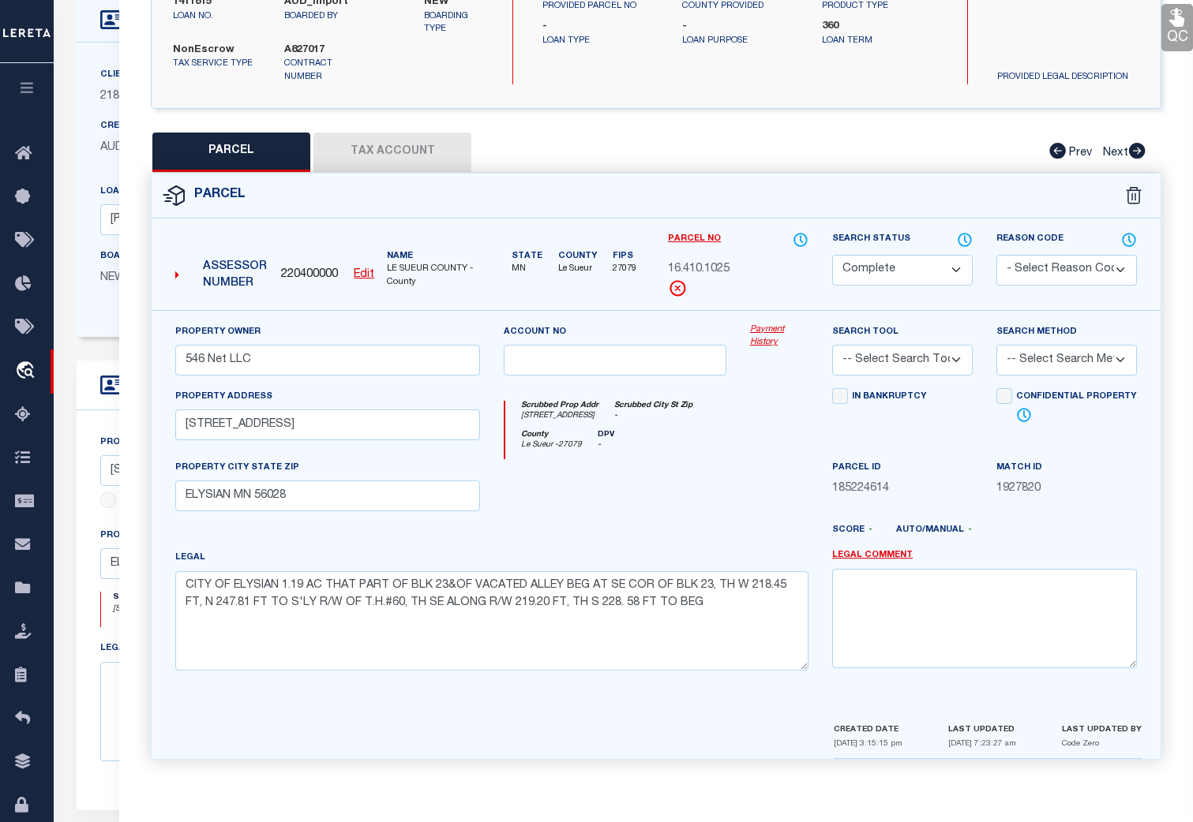
click at [762, 334] on link "Payment History" at bounding box center [779, 337] width 58 height 26
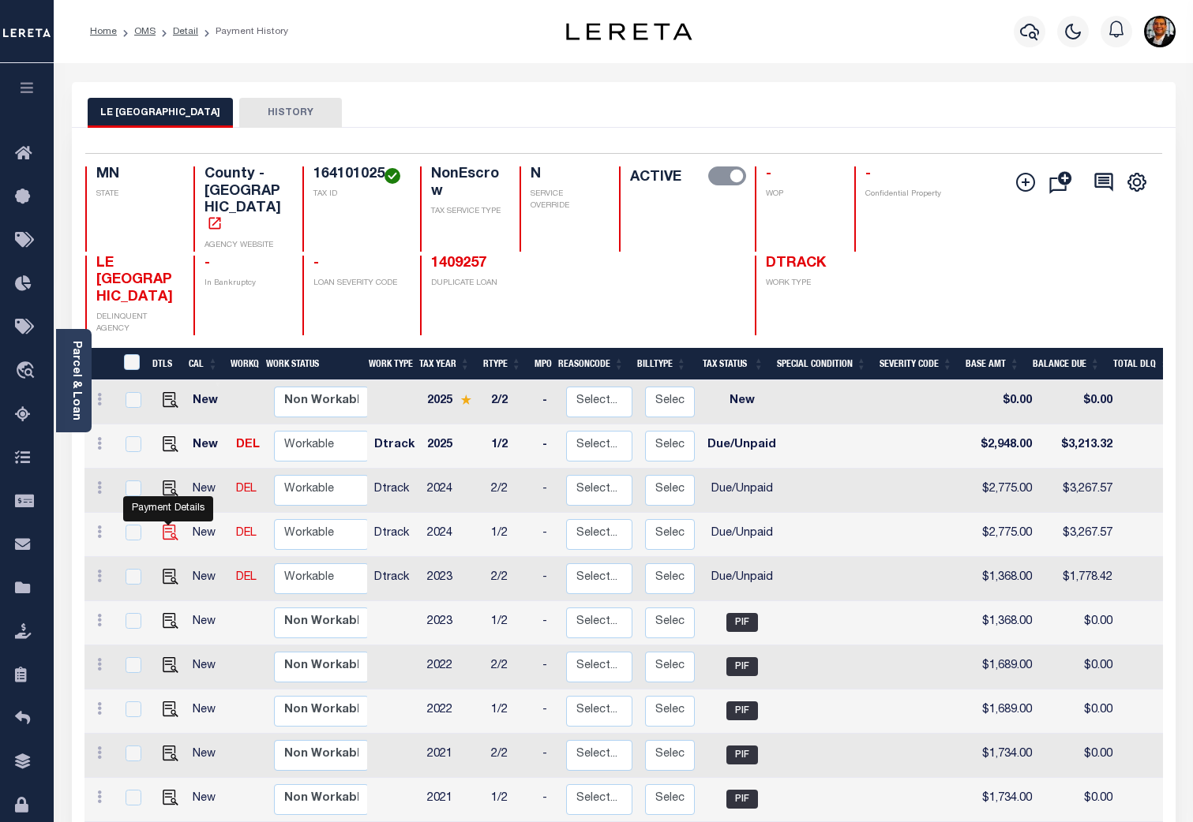
click at [169, 525] on img "" at bounding box center [171, 533] width 16 height 16
checkbox input "true"
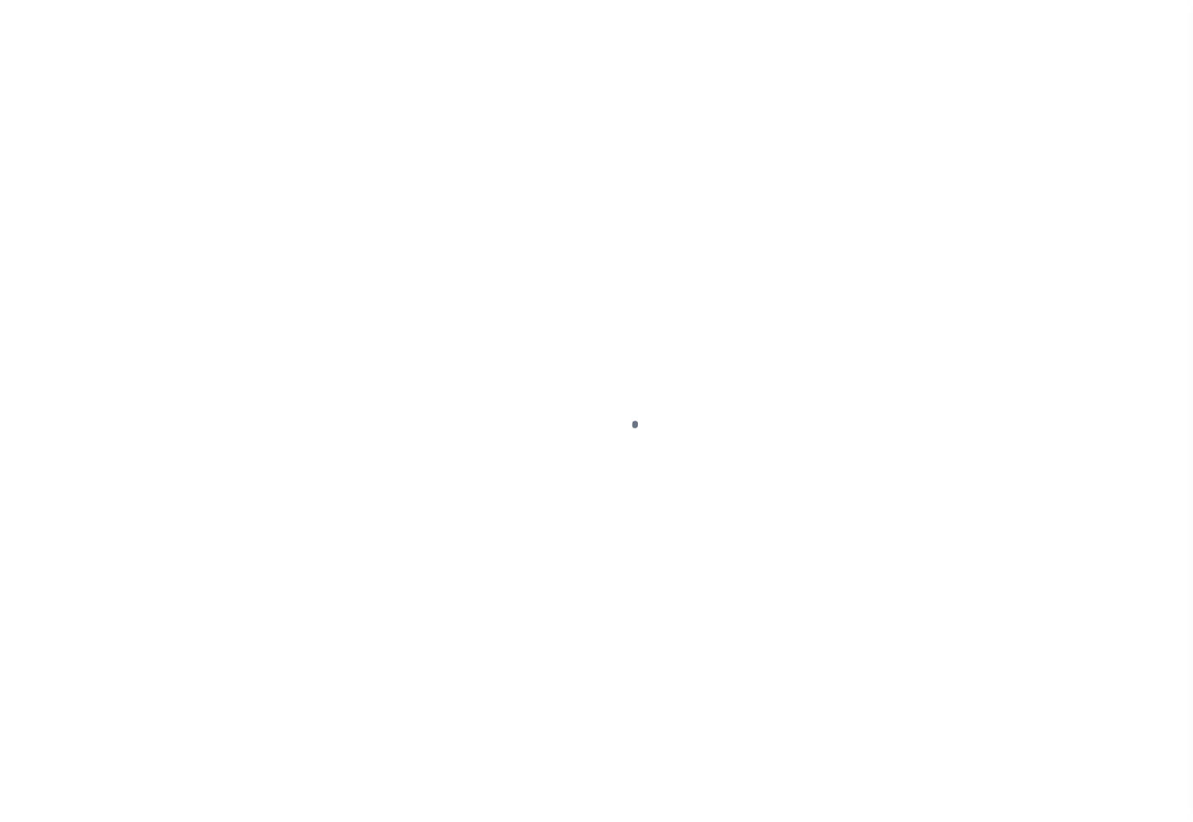
select select "DUE"
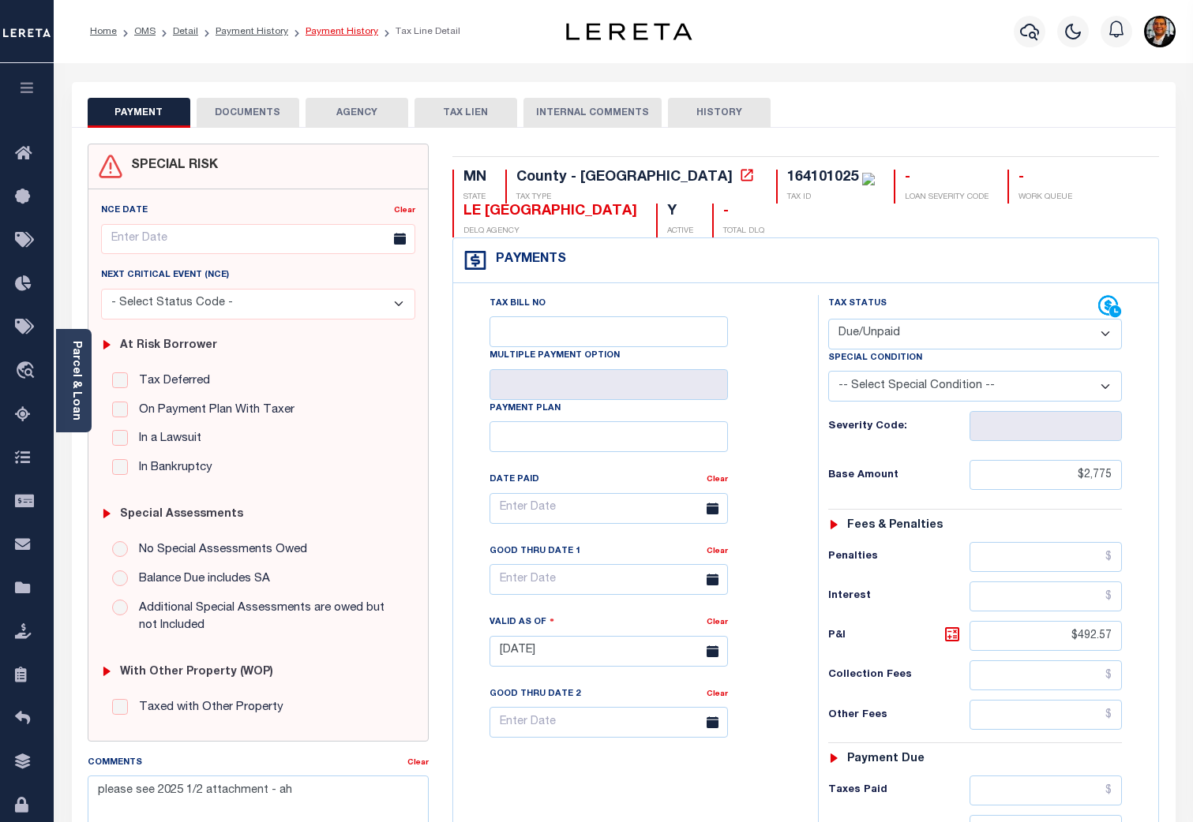
click at [343, 31] on link "Payment History" at bounding box center [341, 31] width 73 height 9
